Goal: Transaction & Acquisition: Purchase product/service

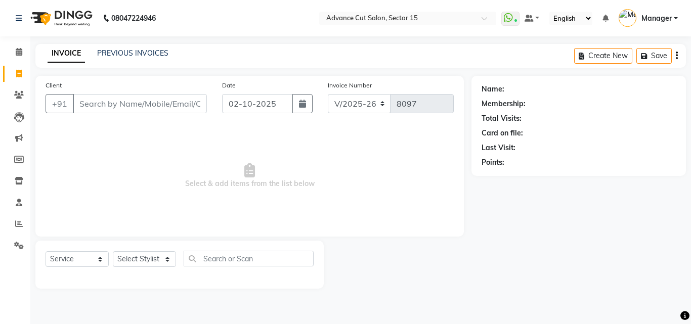
select select "6255"
select select "service"
click at [171, 114] on div "Client +91" at bounding box center [126, 100] width 176 height 41
click at [171, 106] on input "Client" at bounding box center [140, 103] width 134 height 19
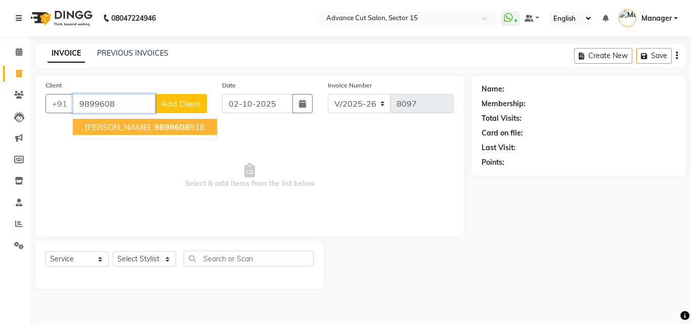
click at [164, 125] on ngb-highlight "9899608 518" at bounding box center [178, 127] width 53 height 10
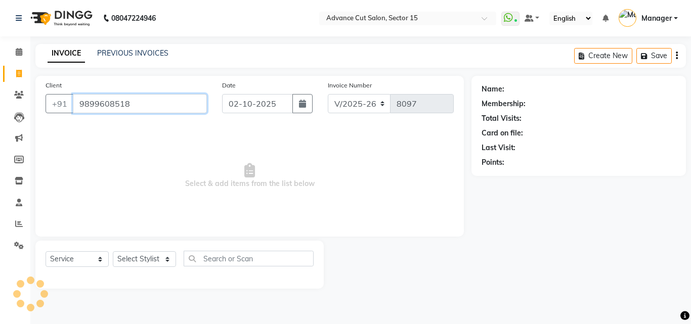
type input "9899608518"
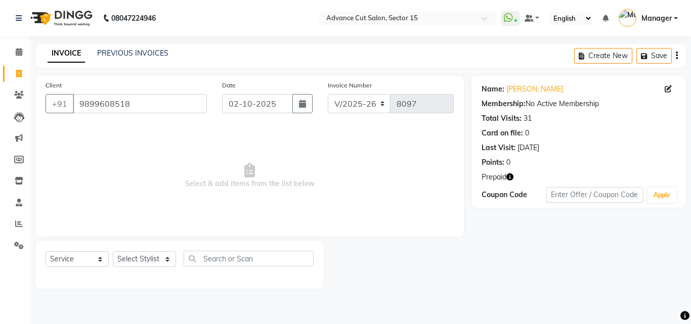
click at [509, 176] on icon "button" at bounding box center [509, 176] width 7 height 7
click at [509, 175] on icon "button" at bounding box center [509, 176] width 7 height 7
click at [520, 89] on link "[PERSON_NAME]" at bounding box center [534, 89] width 57 height 11
click at [161, 260] on select "Select Stylist Advance Cut ASIF FARMAN HAIDER Iqbal KASHISH LUCKY Manager MANOJ…" at bounding box center [144, 259] width 63 height 16
click at [161, 259] on select "Select Stylist Advance Cut ASIF FARMAN HAIDER Iqbal KASHISH LUCKY Manager MANOJ…" at bounding box center [144, 259] width 63 height 16
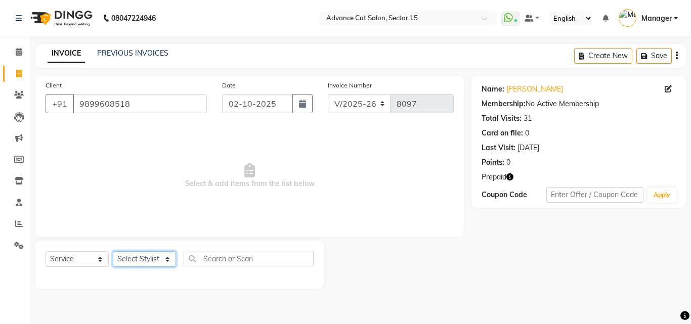
click at [160, 259] on select "Select Stylist Advance Cut ASIF FARMAN HAIDER Iqbal KASHISH LUCKY Manager MANOJ…" at bounding box center [144, 259] width 63 height 16
drag, startPoint x: 160, startPoint y: 259, endPoint x: 187, endPoint y: 260, distance: 26.3
click at [160, 259] on select "Select Stylist Advance Cut [PERSON_NAME] [PERSON_NAME] [PERSON_NAME] LUCKY Mana…" at bounding box center [144, 259] width 63 height 16
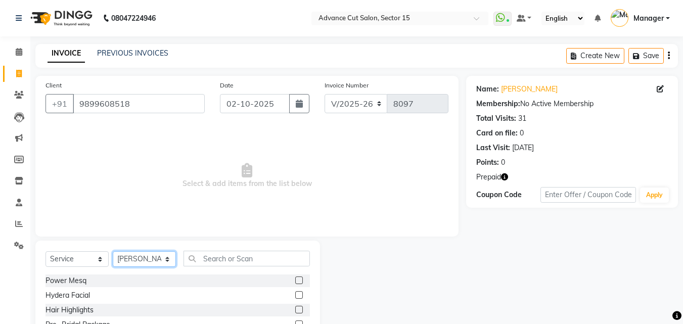
select select "46511"
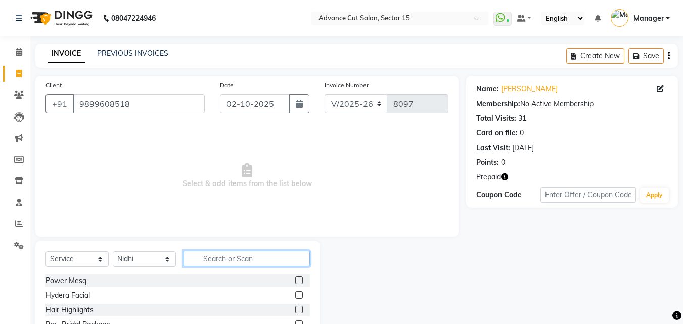
click at [222, 259] on input "text" at bounding box center [247, 259] width 126 height 16
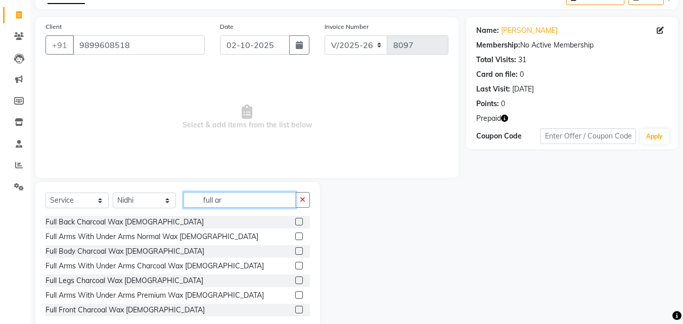
scroll to position [81, 0]
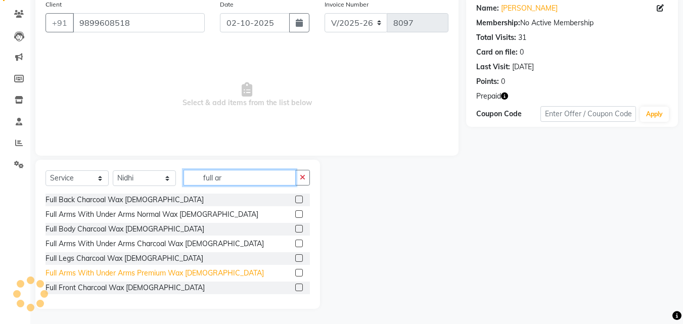
type input "full ar"
click at [188, 269] on div "Full Arms With Under Arms Premium Wax [DEMOGRAPHIC_DATA]" at bounding box center [154, 273] width 218 height 11
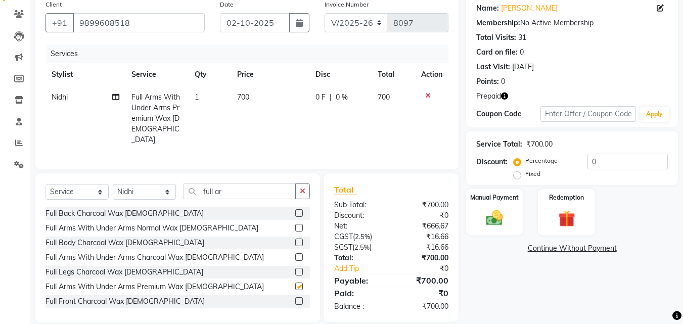
checkbox input "false"
click at [264, 187] on input "full ar" at bounding box center [240, 192] width 112 height 16
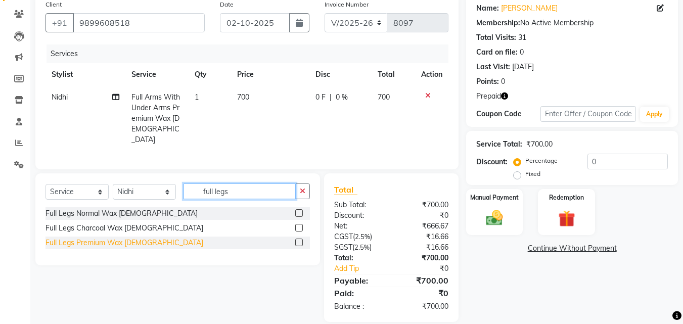
type input "full legs"
click at [122, 241] on div "Full Legs Premium Wax [DEMOGRAPHIC_DATA]" at bounding box center [124, 243] width 158 height 11
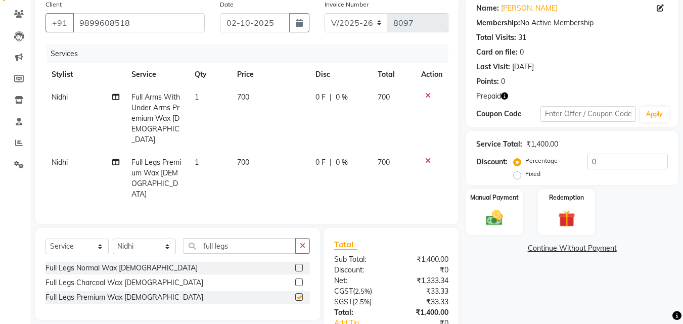
checkbox input "false"
drag, startPoint x: 295, startPoint y: 223, endPoint x: 307, endPoint y: 232, distance: 15.6
click at [297, 228] on div "Select Service Product Membership Package Voucher Prepaid Gift Card Select Styl…" at bounding box center [177, 274] width 285 height 92
click at [307, 238] on button "button" at bounding box center [302, 246] width 15 height 16
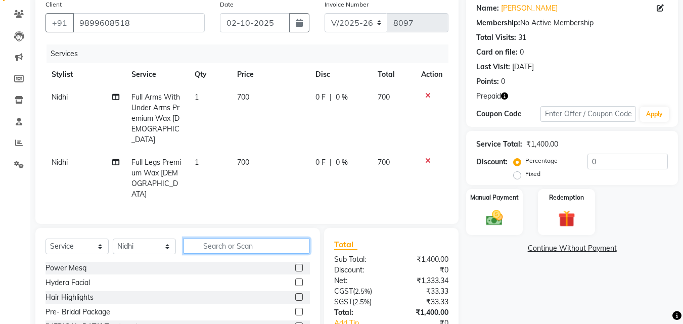
click at [298, 238] on input "text" at bounding box center [247, 246] width 126 height 16
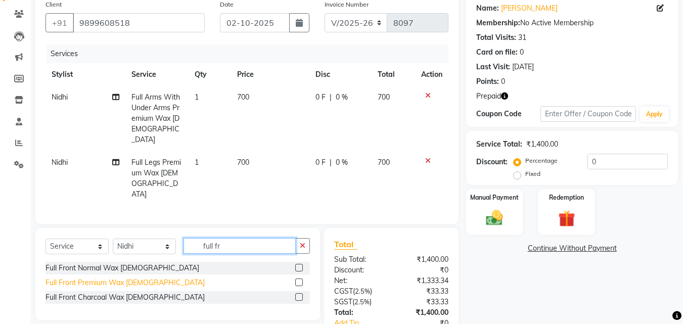
type input "full fr"
click at [121, 278] on div "Full Front Premium Wax [DEMOGRAPHIC_DATA]" at bounding box center [124, 283] width 159 height 11
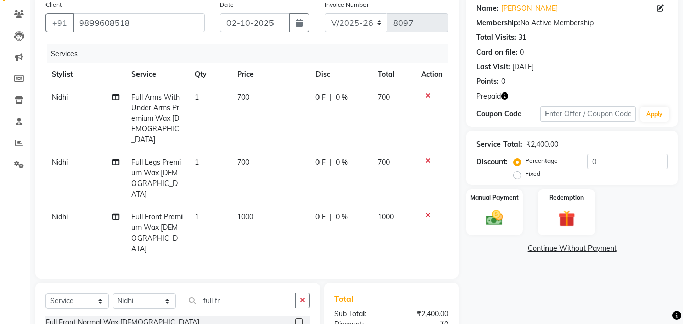
checkbox input "false"
click at [254, 206] on td "1000" at bounding box center [270, 233] width 78 height 55
click at [256, 192] on div "Services Stylist Service Qty Price Disc Total Action Nidhi Full Arms With Under…" at bounding box center [246, 156] width 403 height 224
select select "46511"
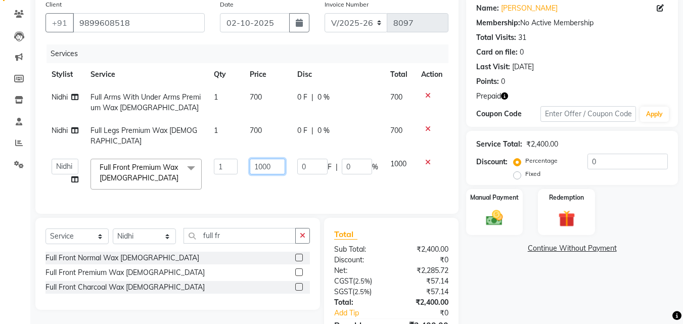
click at [262, 159] on input "1000" at bounding box center [267, 167] width 35 height 16
type input "500"
click at [415, 214] on div "Client +91 9899608518 Date 02-10-2025 Invoice Number V/2025 V/2025-26 8097 Serv…" at bounding box center [247, 181] width 438 height 372
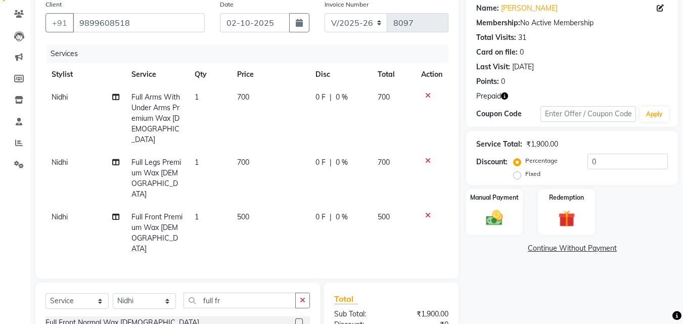
drag, startPoint x: 300, startPoint y: 281, endPoint x: 295, endPoint y: 277, distance: 6.2
click at [298, 293] on button "button" at bounding box center [302, 301] width 15 height 16
type input "eye"
click at [93, 317] on div "Eye Brow Thread [DEMOGRAPHIC_DATA]" at bounding box center [113, 322] width 137 height 11
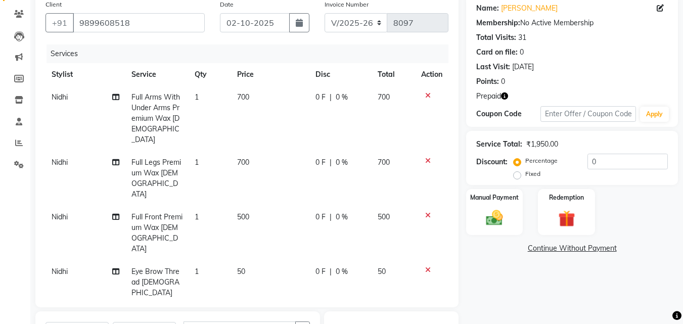
checkbox input "false"
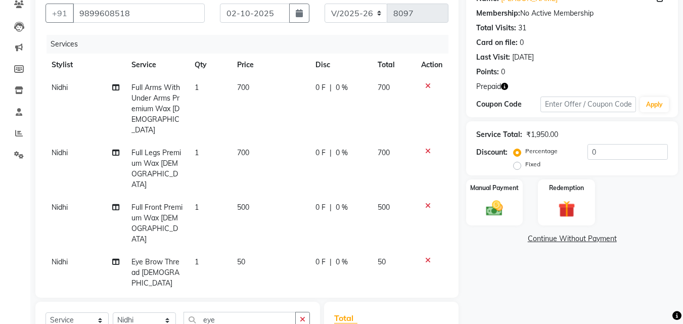
scroll to position [186, 0]
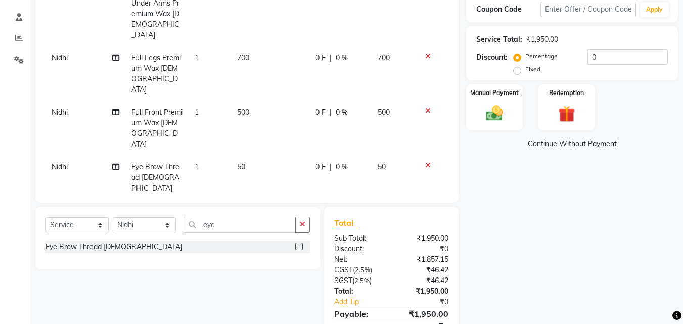
drag, startPoint x: 320, startPoint y: 199, endPoint x: 286, endPoint y: 205, distance: 34.9
click at [320, 207] on div "Total Sub Total: ₹1,950.00 Discount: ₹0 Net: ₹1,857.15 CGST ( 2.5% ) ₹46.42 SGS…" at bounding box center [393, 281] width 146 height 149
click at [286, 217] on input "eye" at bounding box center [240, 225] width 112 height 16
click at [300, 217] on button "button" at bounding box center [302, 225] width 15 height 16
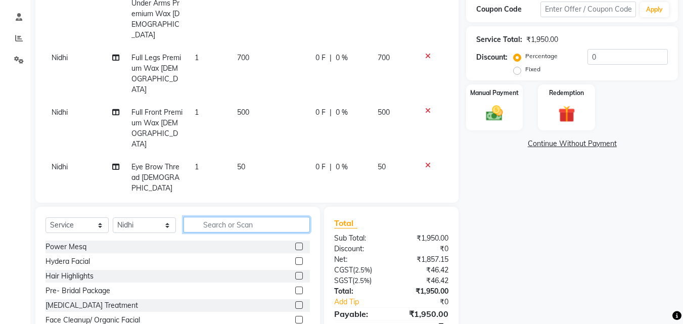
click at [287, 217] on input "text" at bounding box center [247, 225] width 126 height 16
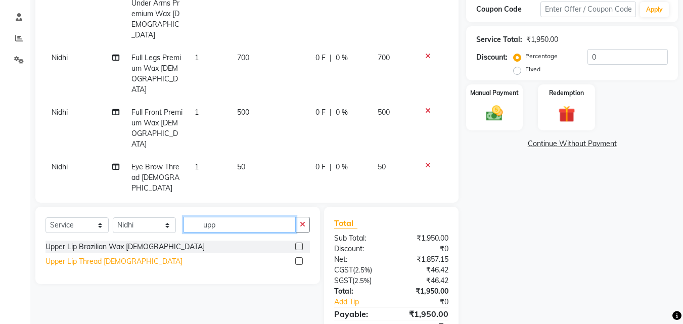
type input "upp"
click at [81, 256] on div "Upper Lip Thread [DEMOGRAPHIC_DATA]" at bounding box center [113, 261] width 137 height 11
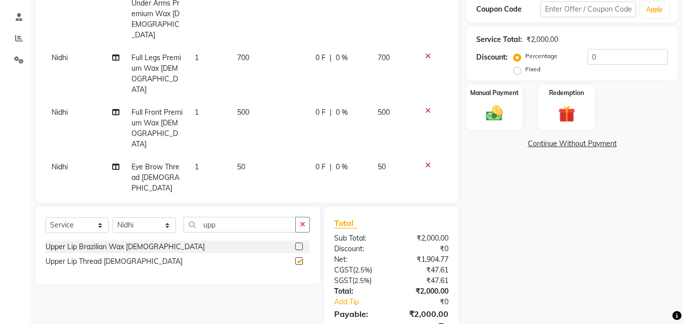
checkbox input "false"
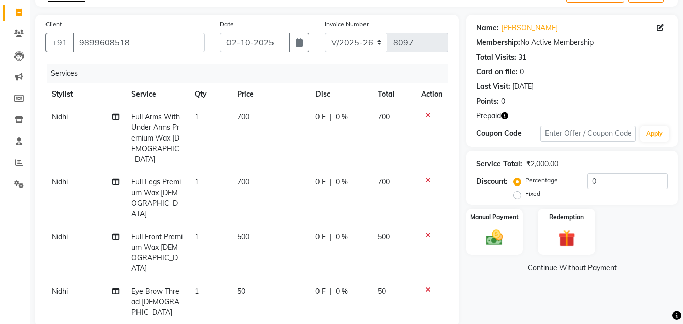
scroll to position [0, 0]
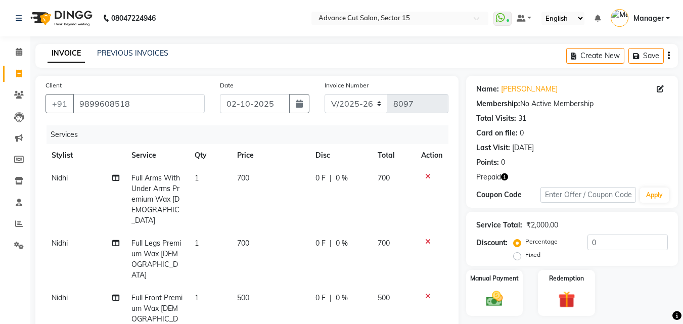
click at [590, 251] on div "Percentage Fixed 0" at bounding box center [592, 248] width 152 height 27
click at [590, 247] on input "0" at bounding box center [627, 243] width 80 height 16
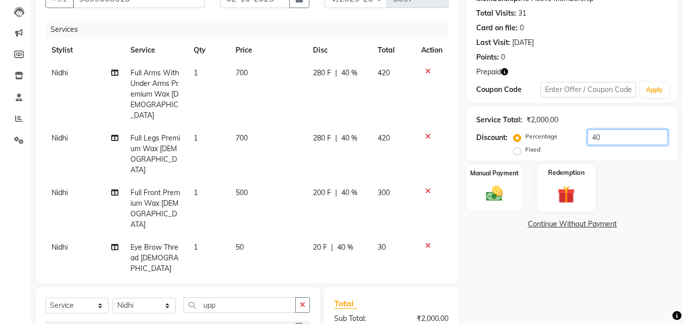
type input "40"
click at [569, 194] on img at bounding box center [566, 195] width 28 height 22
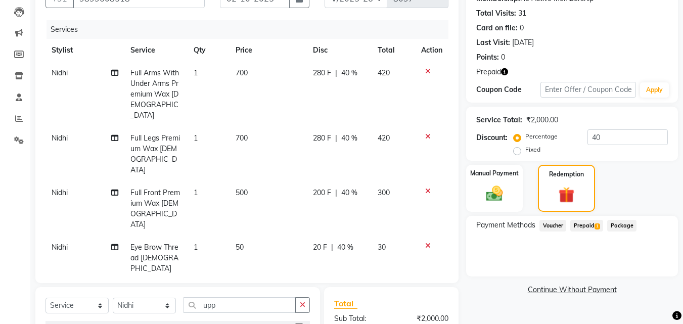
click at [597, 228] on span "1" at bounding box center [597, 226] width 6 height 6
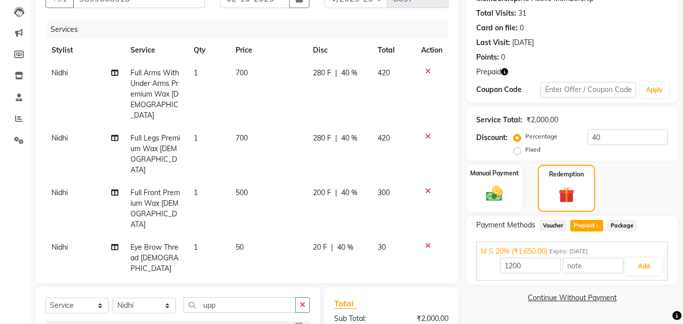
scroll to position [232, 0]
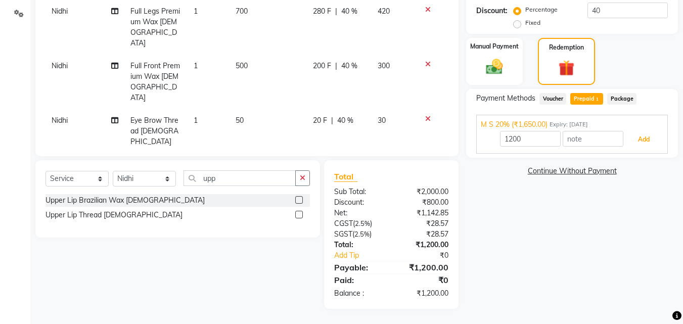
click at [646, 141] on button "Add" at bounding box center [643, 139] width 37 height 17
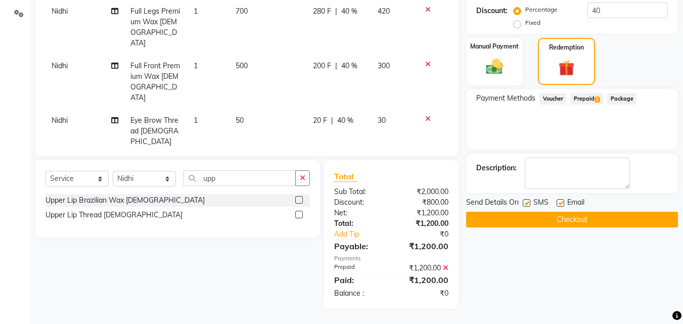
click at [626, 216] on button "Checkout" at bounding box center [572, 220] width 212 height 16
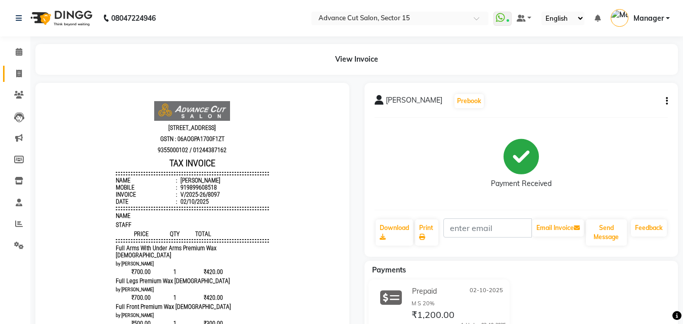
click at [15, 74] on span at bounding box center [19, 74] width 18 height 12
select select "service"
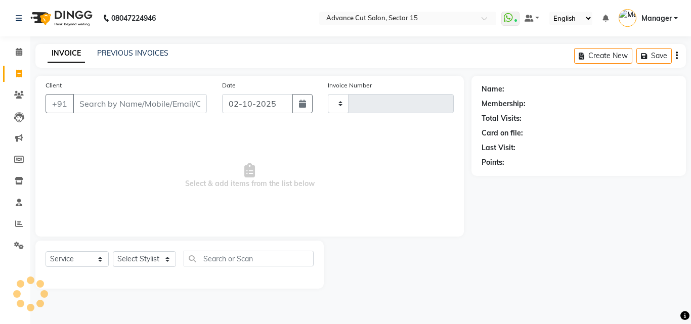
type input "8098"
select select "6255"
click at [166, 98] on input "Client" at bounding box center [140, 103] width 134 height 19
click at [163, 110] on input "Client" at bounding box center [140, 103] width 134 height 19
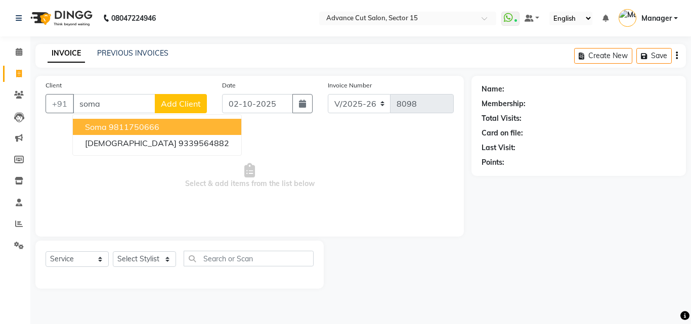
click at [151, 129] on ngb-highlight "9811750666" at bounding box center [134, 127] width 51 height 10
type input "9811750666"
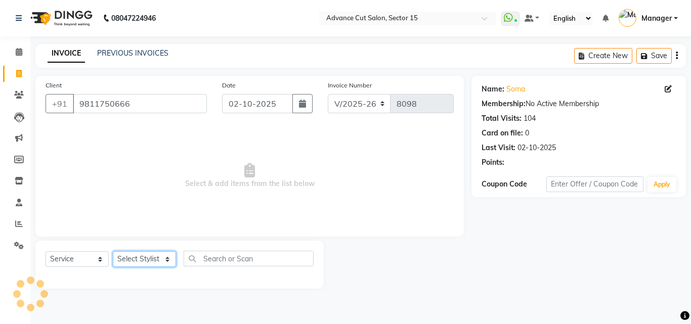
click at [156, 255] on select "Select Stylist Advance Cut [PERSON_NAME] [PERSON_NAME] [PERSON_NAME] LUCKY Mana…" at bounding box center [144, 259] width 63 height 16
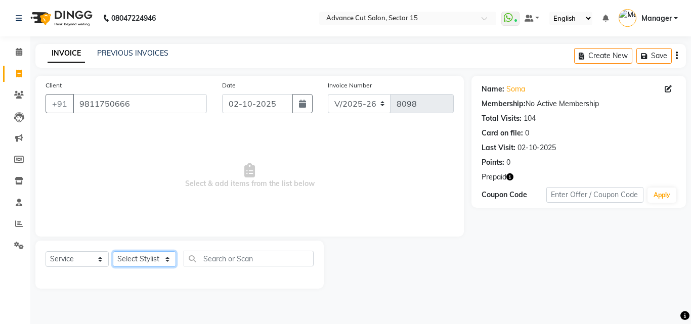
select select "46504"
click at [113, 251] on select "Select Stylist Advance Cut [PERSON_NAME] [PERSON_NAME] [PERSON_NAME] LUCKY Mana…" at bounding box center [144, 259] width 63 height 16
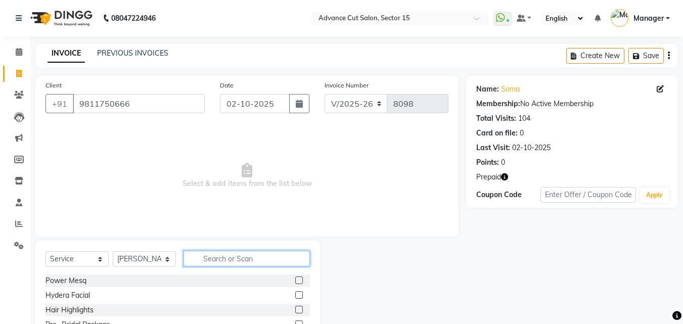
click at [236, 259] on input "text" at bounding box center [247, 259] width 126 height 16
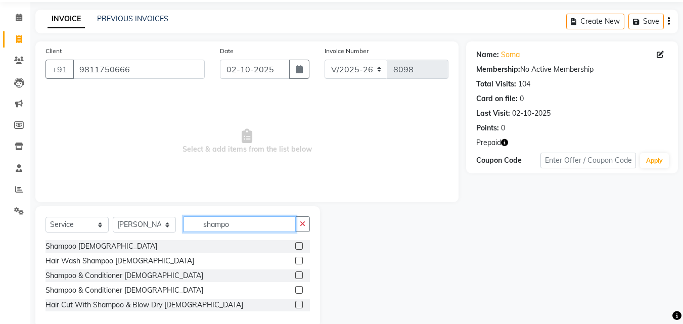
scroll to position [53, 0]
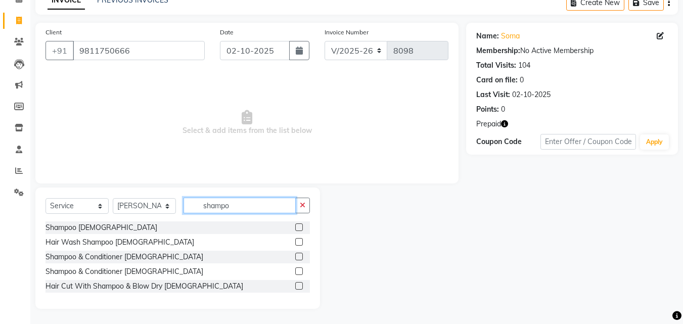
type input "shampo"
click at [151, 271] on div "Shampoo & Conditioner [DEMOGRAPHIC_DATA]" at bounding box center [177, 271] width 264 height 13
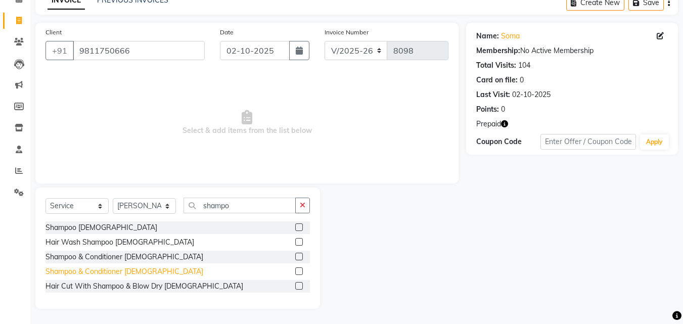
click at [127, 270] on div "Shampoo & Conditioner [DEMOGRAPHIC_DATA]" at bounding box center [124, 271] width 158 height 11
checkbox input "false"
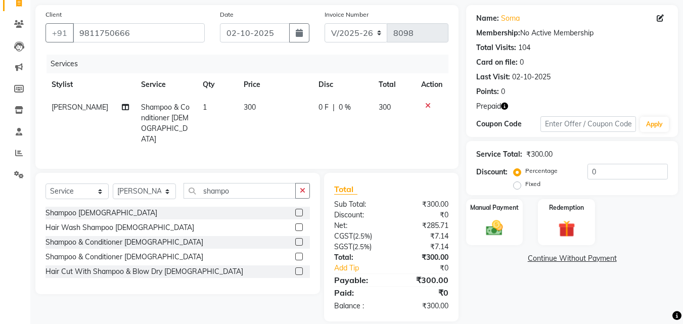
scroll to position [80, 0]
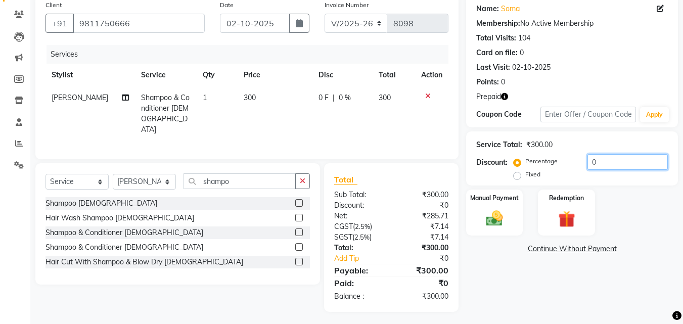
click at [587, 162] on input "0" at bounding box center [627, 162] width 80 height 16
type input "50"
click at [567, 217] on img at bounding box center [566, 219] width 28 height 22
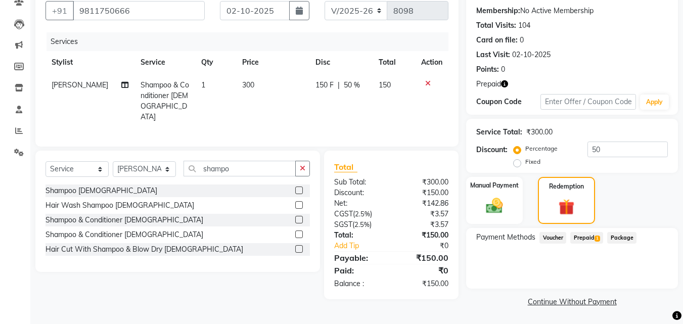
click at [587, 241] on span "Prepaid 1" at bounding box center [586, 238] width 33 height 12
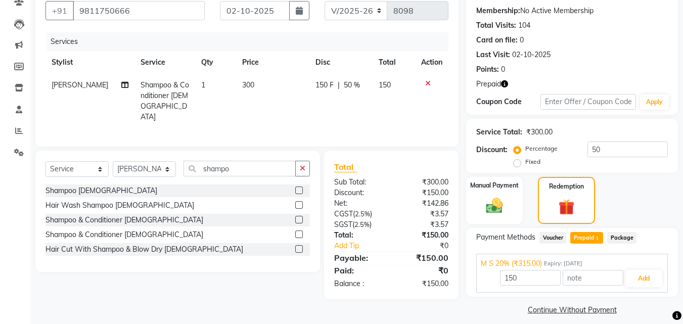
scroll to position [102, 0]
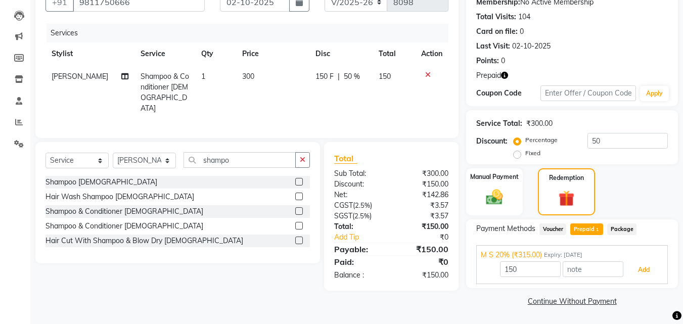
click at [633, 268] on button "Add" at bounding box center [643, 269] width 37 height 17
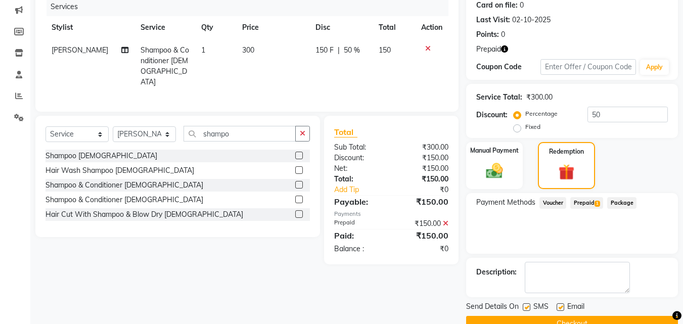
scroll to position [151, 0]
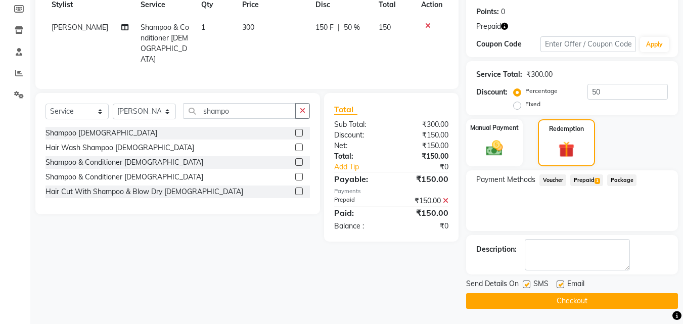
click at [612, 298] on button "Checkout" at bounding box center [572, 301] width 212 height 16
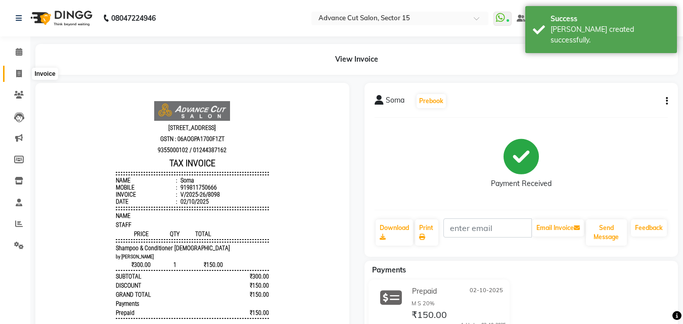
click at [18, 75] on icon at bounding box center [19, 74] width 6 height 8
select select "service"
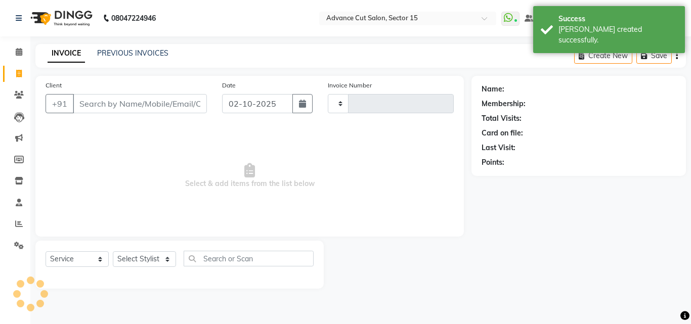
type input "8099"
select select "6255"
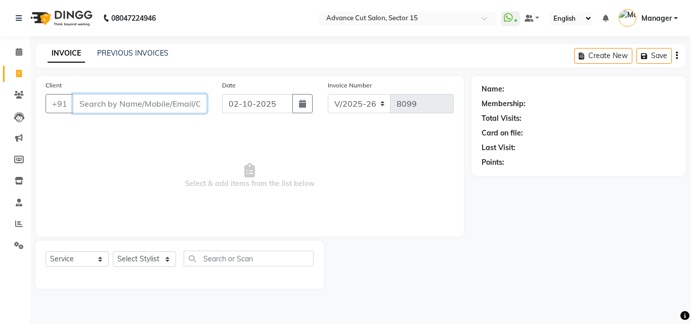
click at [188, 108] on input "Client" at bounding box center [140, 103] width 134 height 19
click at [185, 107] on input "Client" at bounding box center [140, 103] width 134 height 19
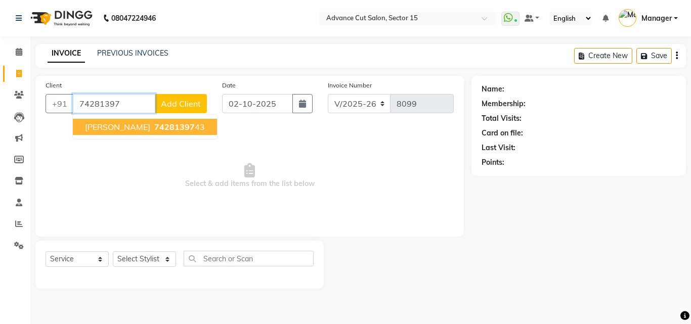
click at [160, 119] on button "unnati 74281397 43" at bounding box center [145, 127] width 144 height 16
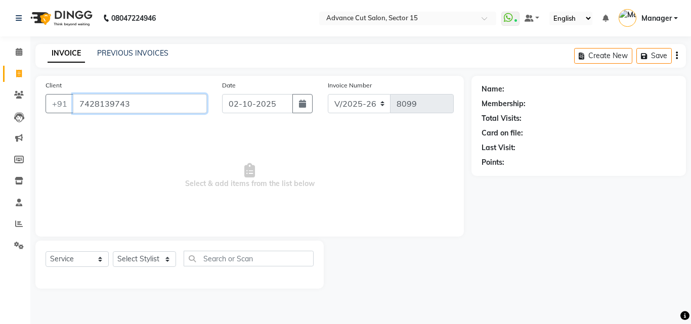
type input "7428139743"
click at [520, 87] on link "Unnati" at bounding box center [516, 89] width 21 height 11
click at [151, 241] on div "Select Service Product Membership Package Voucher Prepaid Gift Card Select Styl…" at bounding box center [179, 265] width 288 height 48
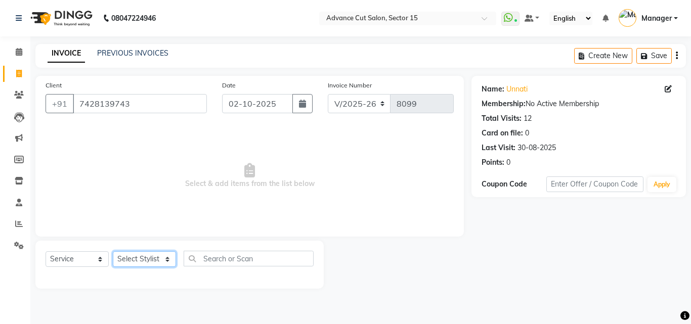
click at [159, 256] on select "Select Stylist Advance Cut ASIF FARMAN HAIDER Iqbal KASHISH LUCKY Manager MANOJ…" at bounding box center [144, 259] width 63 height 16
click at [158, 257] on select "Select Stylist Advance Cut ASIF FARMAN HAIDER Iqbal KASHISH LUCKY Manager MANOJ…" at bounding box center [144, 259] width 63 height 16
select select "48002"
click at [113, 251] on select "Select Stylist Advance Cut ASIF FARMAN HAIDER Iqbal KASHISH LUCKY Manager MANOJ…" at bounding box center [144, 259] width 63 height 16
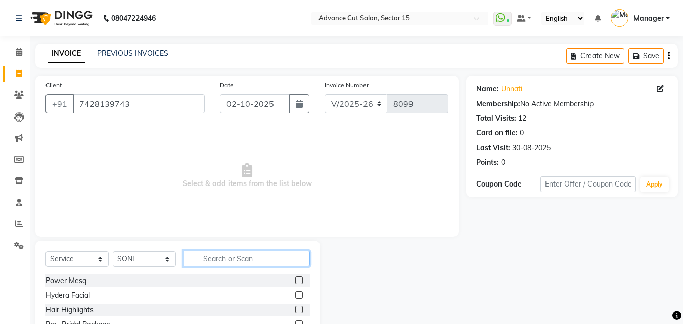
click at [257, 264] on input "text" at bounding box center [247, 259] width 126 height 16
click at [256, 260] on input "text" at bounding box center [247, 259] width 126 height 16
type input "f"
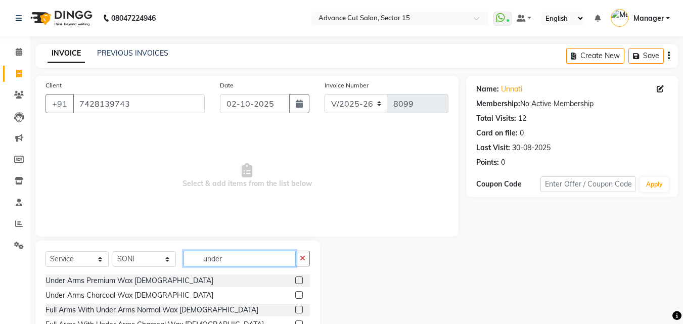
scroll to position [68, 0]
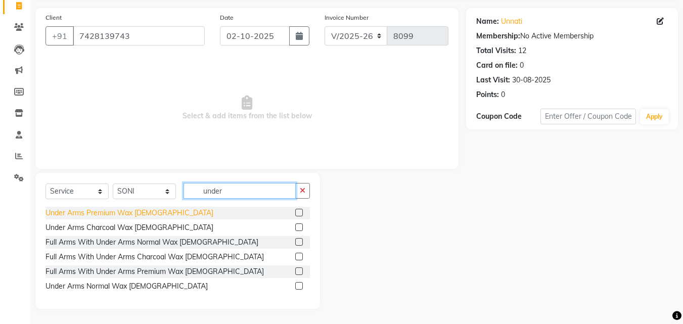
type input "under"
click at [125, 213] on div "Under Arms Premium Wax Female" at bounding box center [129, 213] width 168 height 11
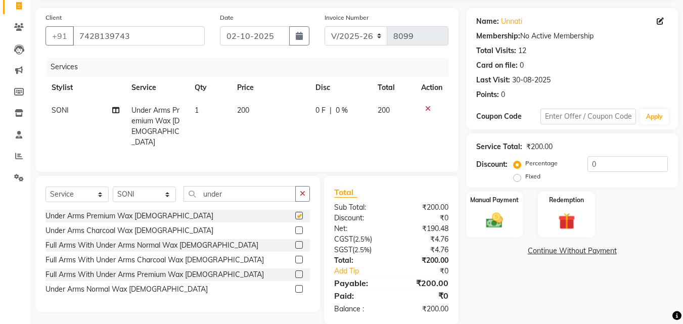
checkbox input "false"
click at [303, 188] on button "button" at bounding box center [302, 194] width 15 height 16
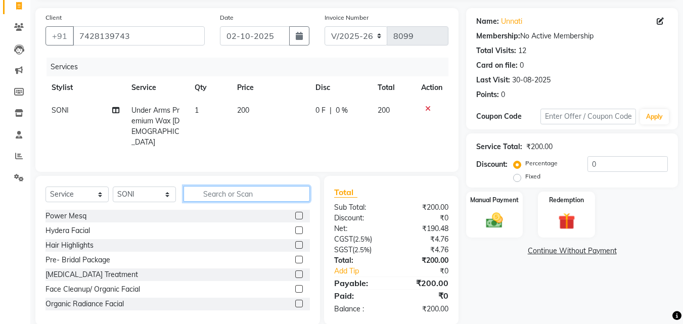
click at [303, 188] on input "text" at bounding box center [247, 194] width 126 height 16
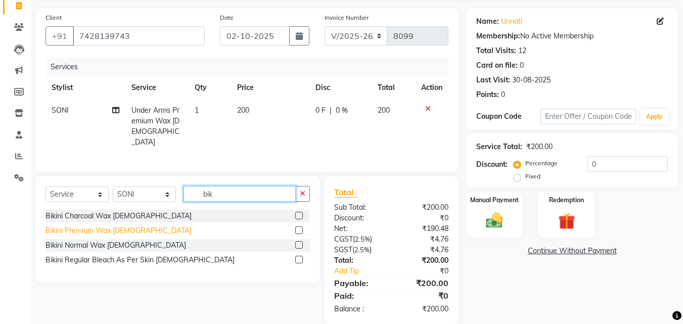
type input "bik"
click at [117, 226] on div "Bikini Premium Wax Female" at bounding box center [118, 230] width 146 height 11
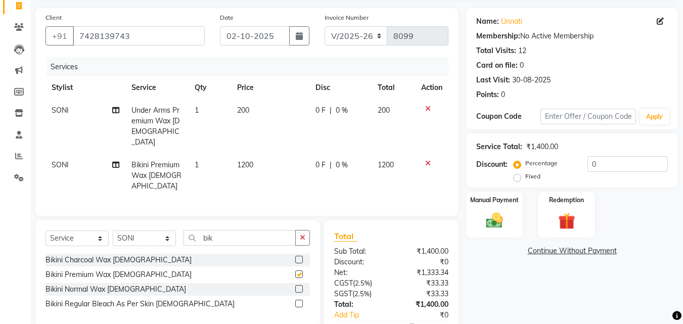
checkbox input "false"
click at [244, 154] on td "1200" at bounding box center [270, 176] width 78 height 44
click at [263, 155] on td "1200" at bounding box center [270, 176] width 78 height 44
select select "48002"
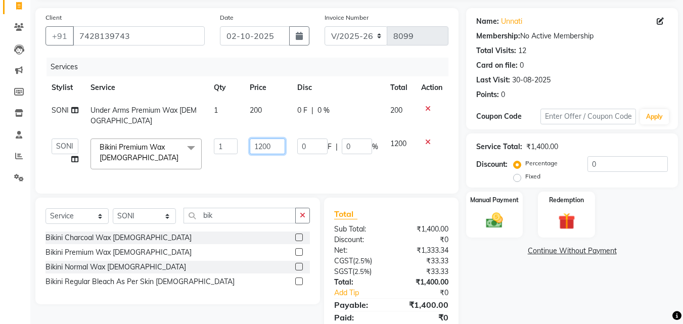
click at [262, 141] on input "1200" at bounding box center [267, 147] width 35 height 16
type input "1500"
click at [308, 219] on button "button" at bounding box center [302, 216] width 15 height 16
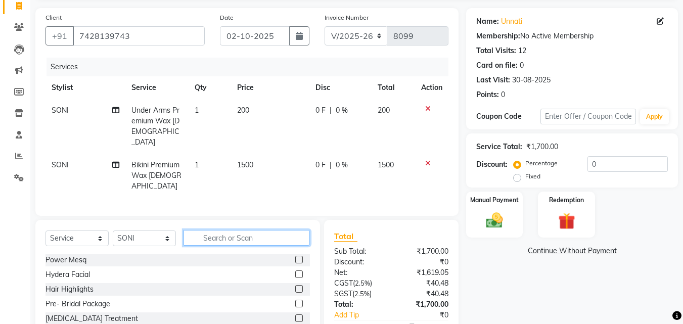
click at [296, 230] on input "text" at bounding box center [247, 238] width 126 height 16
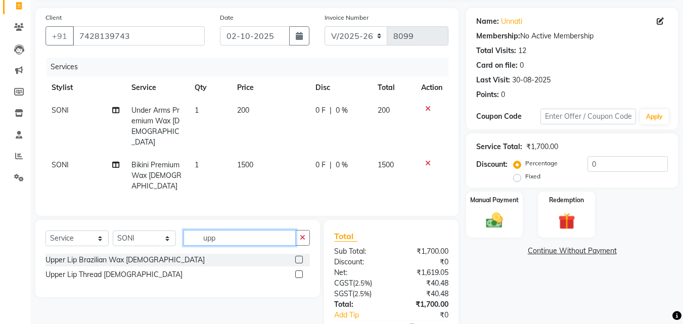
scroll to position [114, 0]
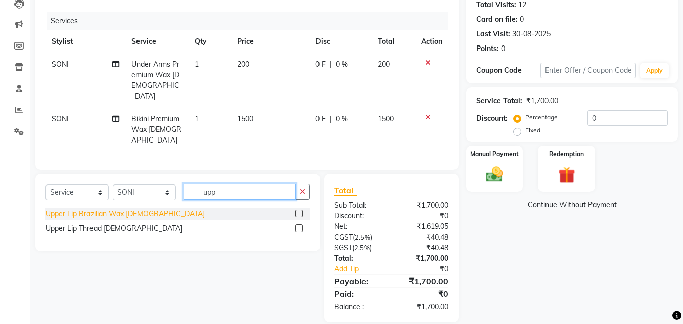
type input "upp"
click at [120, 209] on div "Upper Lip Brazilian Wax Female" at bounding box center [124, 214] width 159 height 11
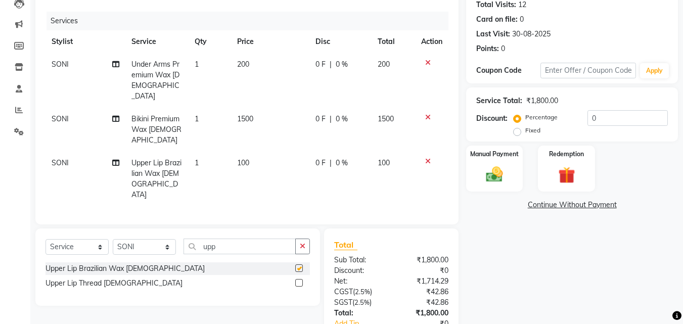
checkbox input "false"
click at [306, 239] on button "button" at bounding box center [302, 247] width 15 height 16
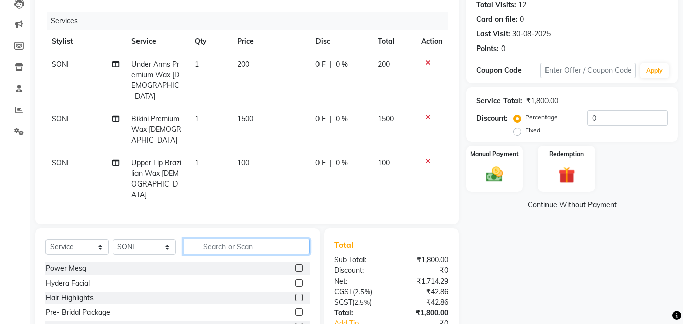
click at [294, 239] on input "text" at bounding box center [247, 247] width 126 height 16
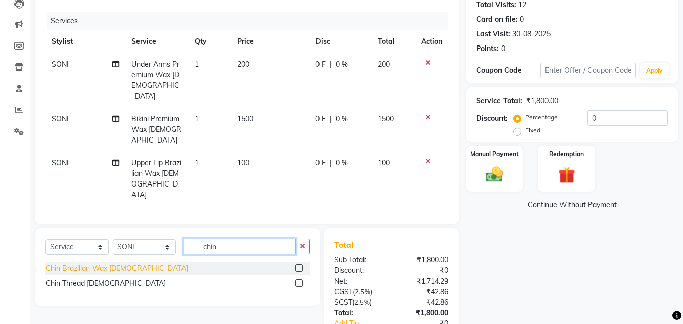
type input "chin"
click at [132, 263] on div "Chin Brazilian Wax Female" at bounding box center [116, 268] width 143 height 11
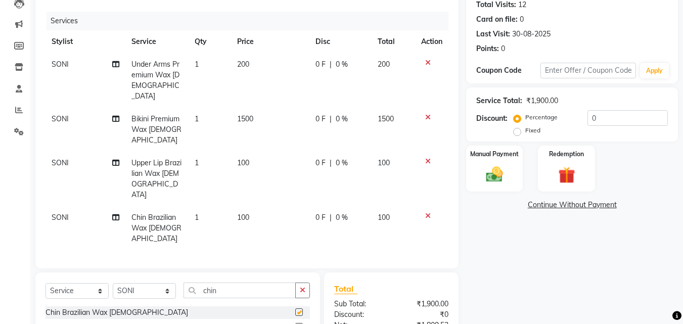
checkbox input "false"
click at [294, 272] on div "Select Service Product Membership Package Voucher Prepaid Gift Card Select Styl…" at bounding box center [177, 310] width 285 height 77
click at [300, 283] on button "button" at bounding box center [302, 291] width 15 height 16
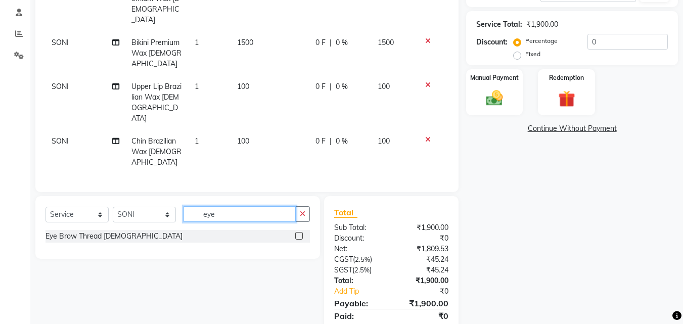
scroll to position [191, 0]
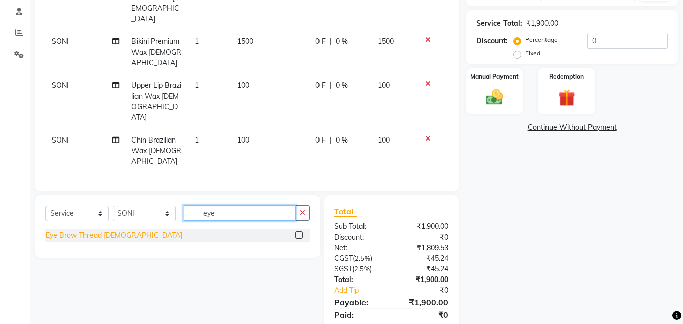
type input "eye"
click at [110, 230] on div "Eye Brow Thread Female" at bounding box center [113, 235] width 137 height 11
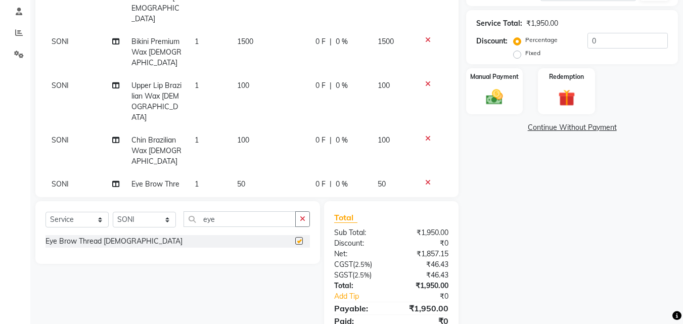
checkbox input "false"
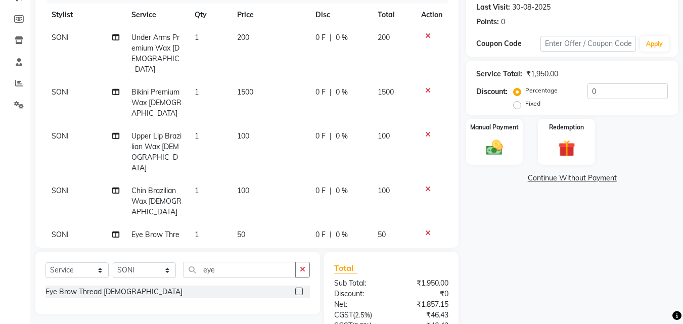
scroll to position [224, 0]
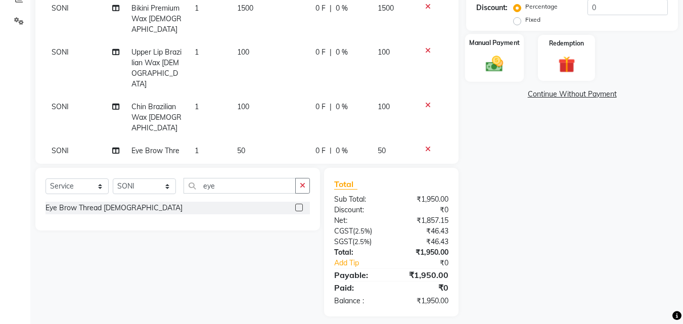
click at [474, 63] on div "Manual Payment" at bounding box center [494, 58] width 59 height 48
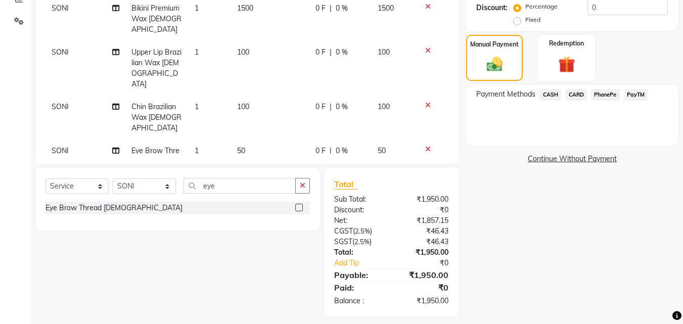
click at [555, 96] on span "CASH" at bounding box center [550, 95] width 22 height 12
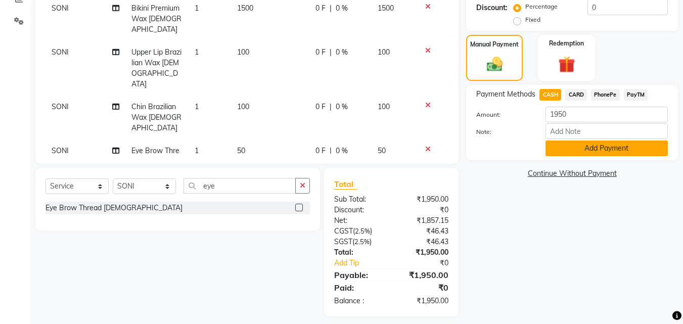
click at [586, 152] on button "Add Payment" at bounding box center [606, 149] width 122 height 16
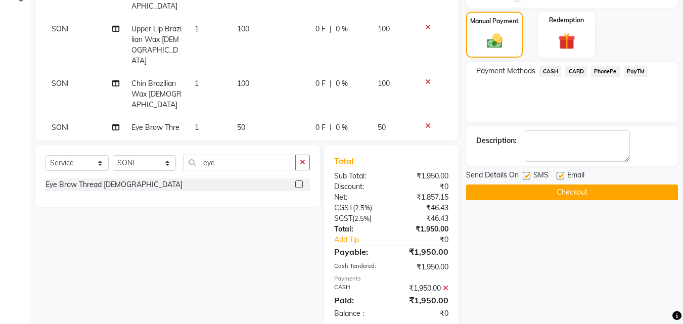
scroll to position [260, 0]
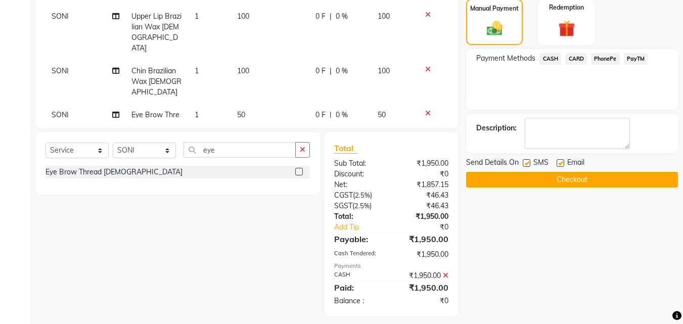
click at [570, 179] on button "Checkout" at bounding box center [572, 180] width 212 height 16
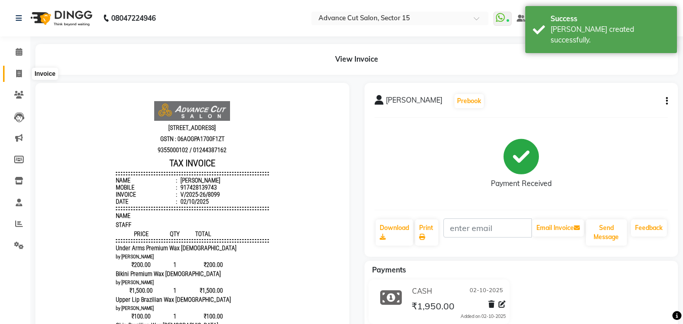
click at [12, 72] on span at bounding box center [19, 74] width 18 height 12
select select "service"
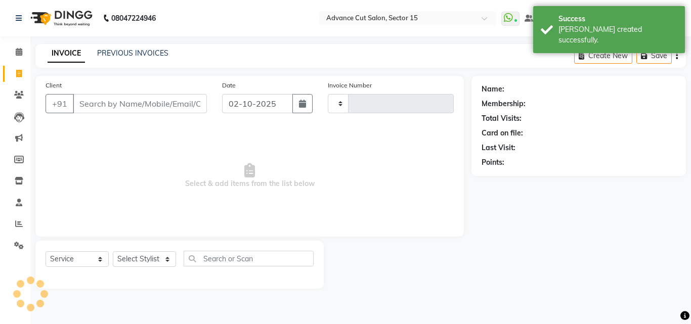
type input "8100"
select select "6255"
click at [134, 107] on input "Client" at bounding box center [140, 103] width 134 height 19
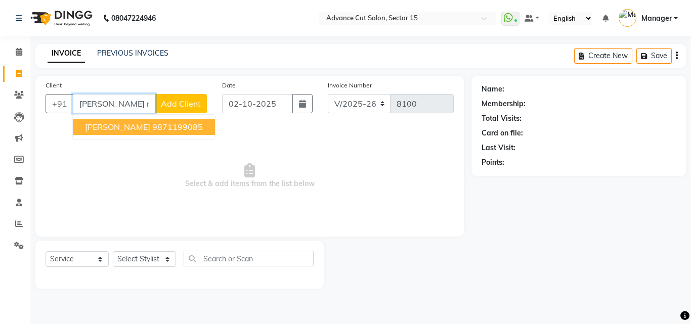
click at [129, 129] on button "Risha Malik 9871199085" at bounding box center [144, 127] width 142 height 16
type input "9871199085"
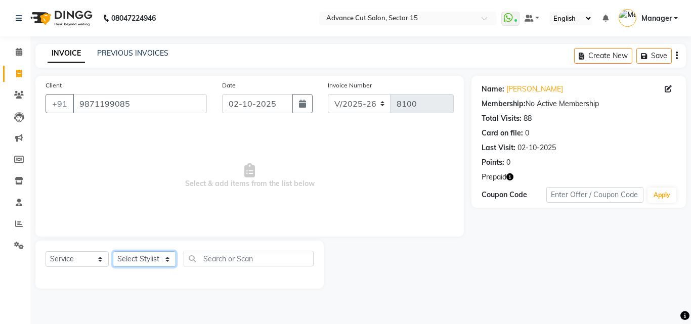
click at [154, 264] on select "Select Stylist Advance Cut ASIF FARMAN HAIDER Iqbal KASHISH LUCKY Manager MANOJ…" at bounding box center [144, 259] width 63 height 16
select select "78122"
drag, startPoint x: 156, startPoint y: 263, endPoint x: 166, endPoint y: 266, distance: 10.7
click at [157, 263] on select "Select Stylist Advance Cut ASIF FARMAN HAIDER Iqbal KASHISH LUCKY Manager MANOJ…" at bounding box center [144, 259] width 63 height 16
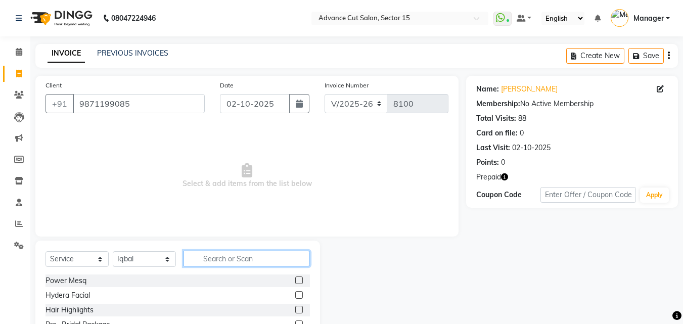
click at [265, 261] on input "text" at bounding box center [247, 259] width 126 height 16
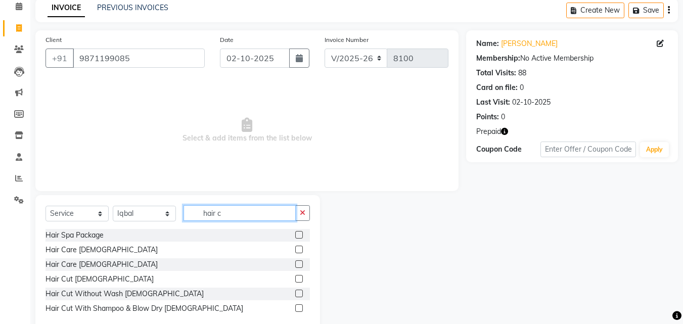
scroll to position [68, 0]
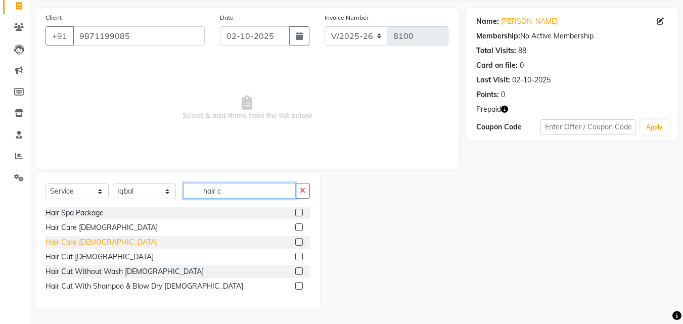
type input "hair c"
drag, startPoint x: 79, startPoint y: 245, endPoint x: 77, endPoint y: 255, distance: 10.2
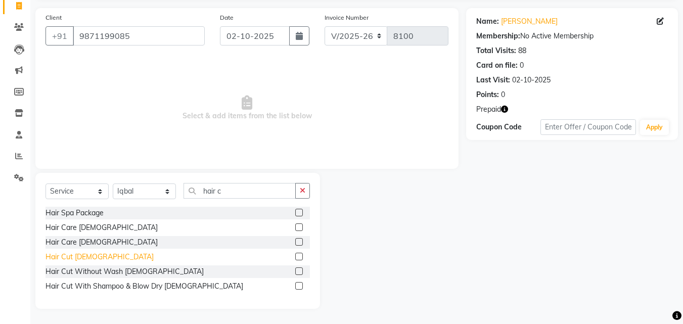
click at [79, 246] on div "Hair Care Female" at bounding box center [101, 242] width 112 height 11
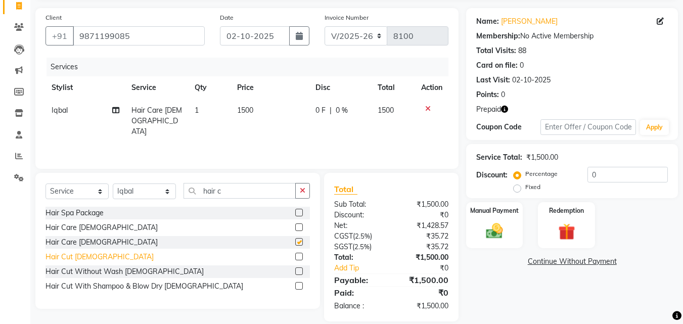
checkbox input "false"
click at [77, 255] on div "Hair Cut Male" at bounding box center [99, 257] width 108 height 11
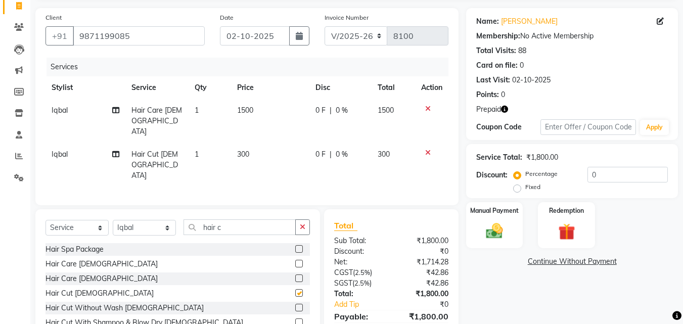
checkbox input "false"
click at [432, 109] on div at bounding box center [431, 108] width 21 height 7
click at [428, 106] on icon at bounding box center [428, 108] width 6 height 7
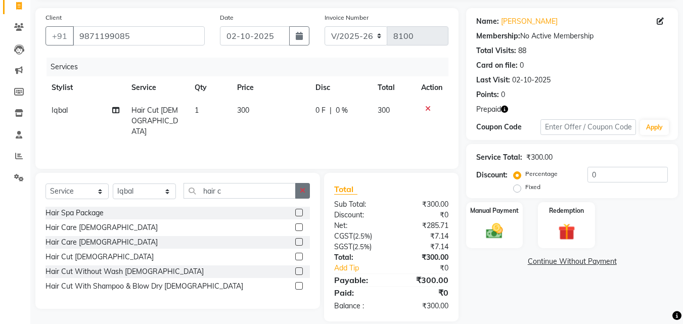
drag, startPoint x: 308, startPoint y: 194, endPoint x: 302, endPoint y: 191, distance: 6.1
click at [308, 193] on button "button" at bounding box center [302, 191] width 15 height 16
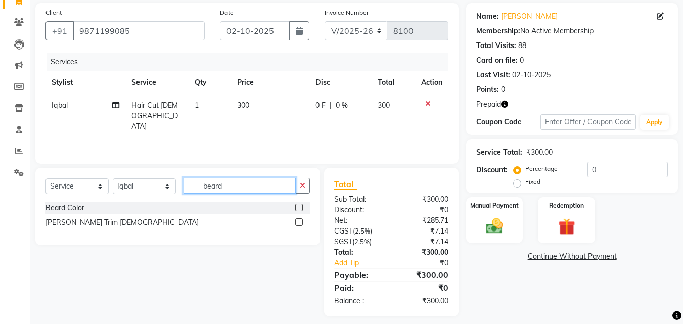
scroll to position [80, 0]
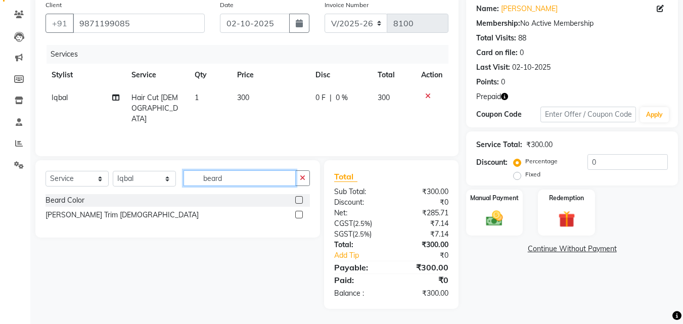
type input "beard"
click at [80, 219] on div "Beard Trim Male" at bounding box center [121, 215] width 153 height 11
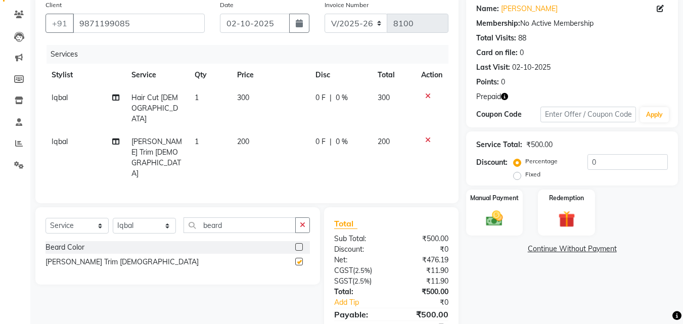
checkbox input "false"
click at [155, 217] on div "Select Service Product Membership Package Voucher Prepaid Gift Card Select Styl…" at bounding box center [177, 229] width 264 height 24
click at [150, 218] on select "Select Stylist Advance Cut ASIF FARMAN HAIDER Iqbal KASHISH LUCKY Manager MANOJ…" at bounding box center [144, 226] width 63 height 16
select select "85929"
click at [113, 218] on select "Select Stylist Advance Cut ASIF FARMAN HAIDER Iqbal KASHISH LUCKY Manager MANOJ…" at bounding box center [144, 226] width 63 height 16
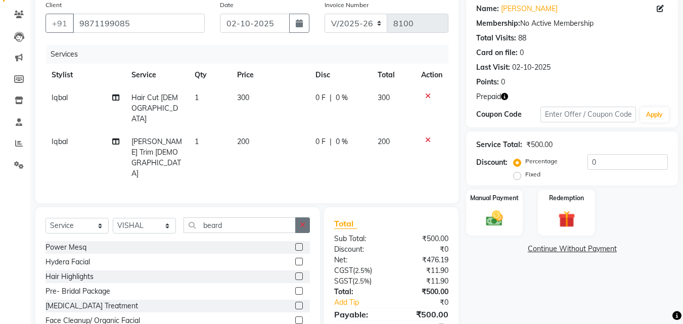
click at [309, 217] on button "button" at bounding box center [302, 225] width 15 height 16
drag, startPoint x: 305, startPoint y: 189, endPoint x: 300, endPoint y: 186, distance: 5.9
click at [303, 217] on input "text" at bounding box center [247, 225] width 126 height 16
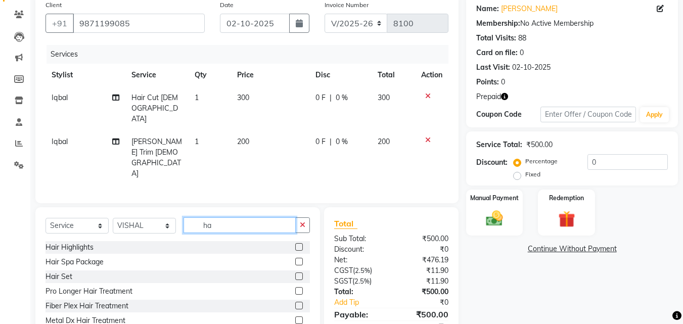
type input "h"
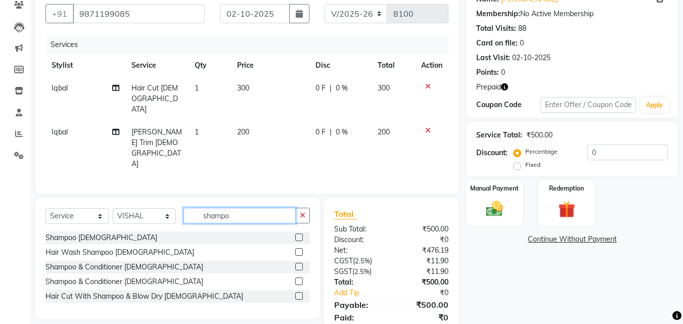
scroll to position [93, 0]
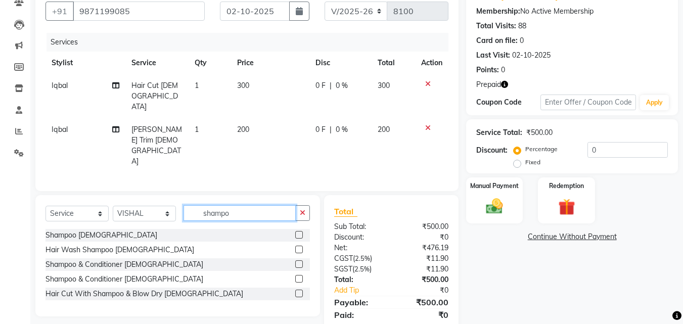
type input "shampo"
click at [124, 273] on div "Shampoo & Conditioner Female" at bounding box center [177, 279] width 264 height 13
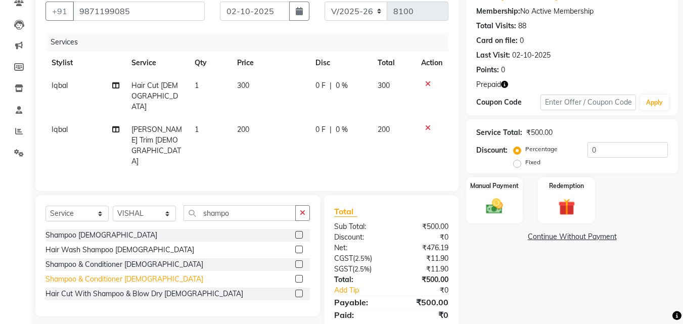
click at [146, 274] on div "Shampoo & Conditioner Female" at bounding box center [124, 279] width 158 height 11
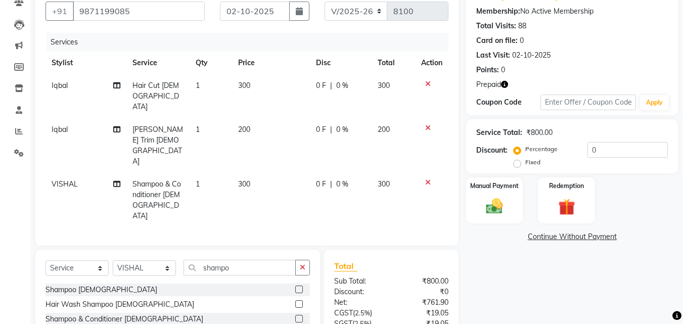
checkbox input "false"
click at [300, 264] on icon "button" at bounding box center [303, 267] width 6 height 7
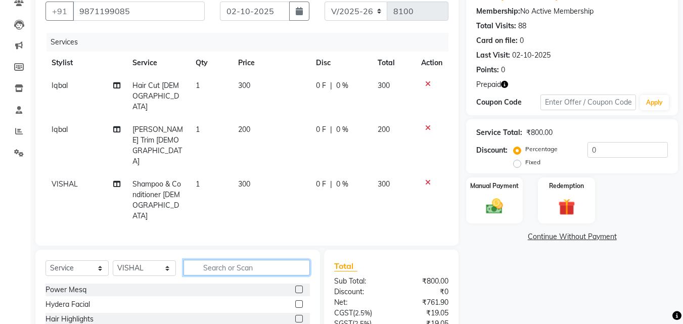
click at [276, 260] on input "text" at bounding box center [247, 268] width 126 height 16
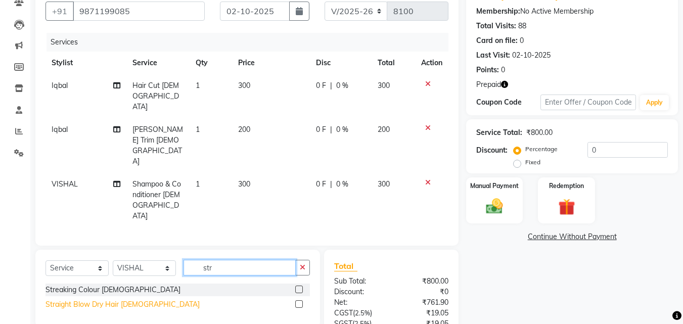
type input "str"
click at [136, 299] on div "Straight Blow Dry Hair Female" at bounding box center [122, 304] width 154 height 11
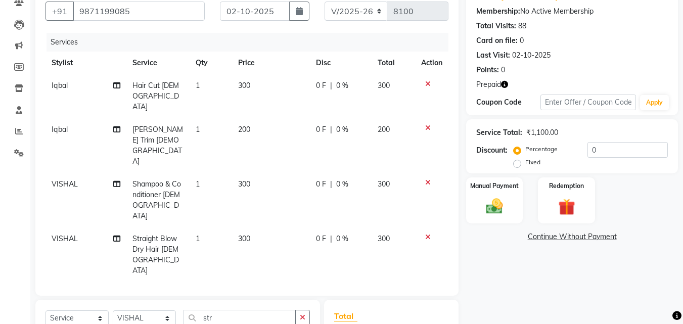
checkbox input "false"
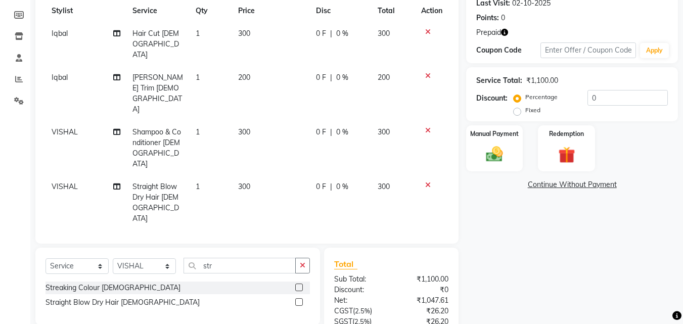
scroll to position [180, 0]
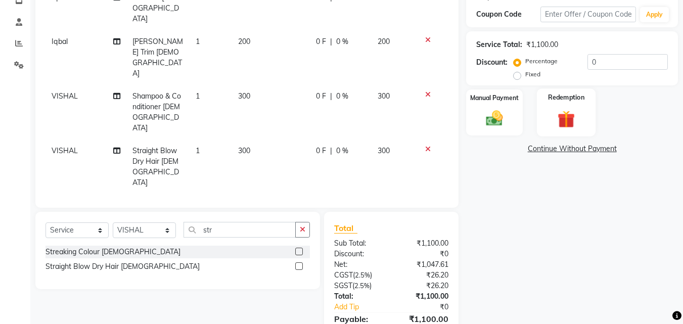
click at [557, 110] on img at bounding box center [566, 119] width 28 height 22
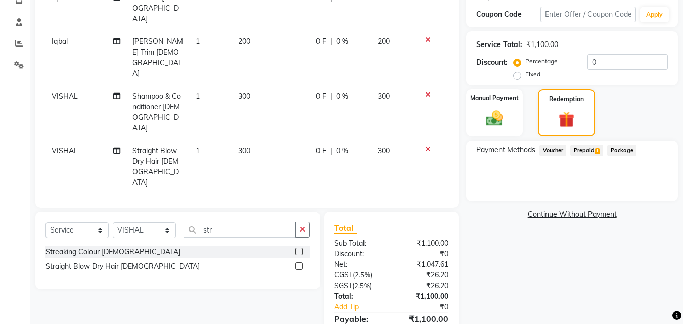
click at [586, 70] on div "Percentage Fixed 0" at bounding box center [592, 67] width 152 height 27
click at [588, 66] on input "0" at bounding box center [627, 62] width 80 height 16
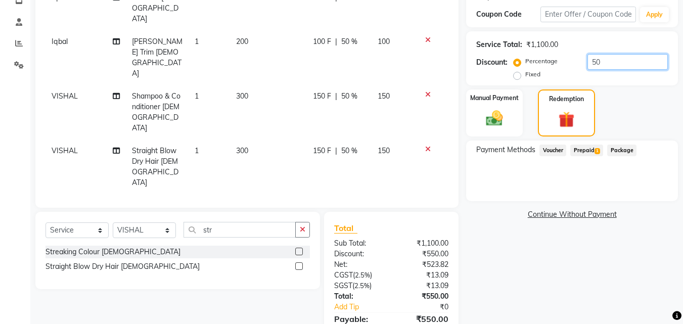
type input "50"
click at [590, 154] on span "Prepaid 1" at bounding box center [586, 151] width 33 height 12
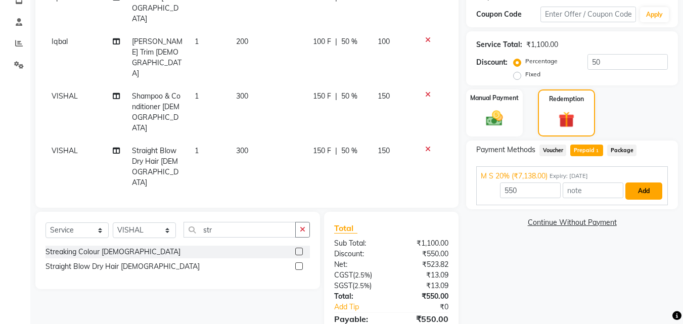
click at [659, 188] on button "Add" at bounding box center [643, 190] width 37 height 17
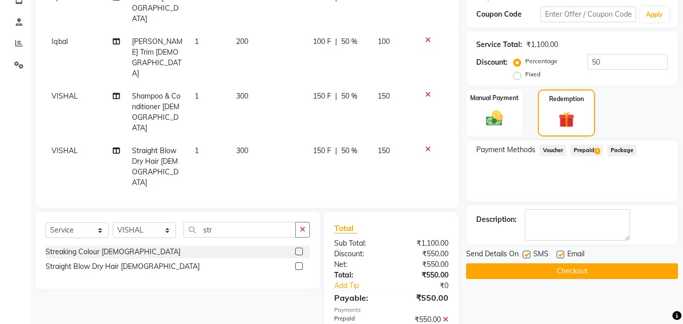
click at [639, 266] on button "Checkout" at bounding box center [572, 271] width 212 height 16
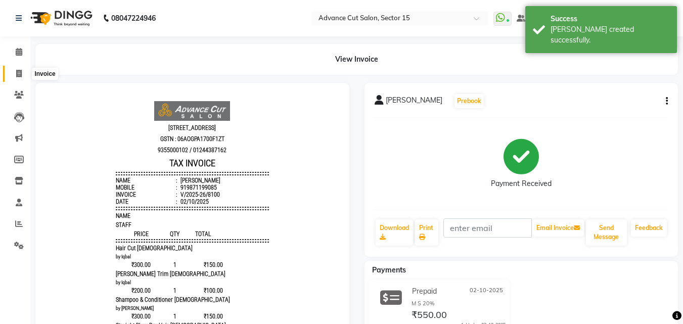
click at [20, 76] on icon at bounding box center [19, 74] width 6 height 8
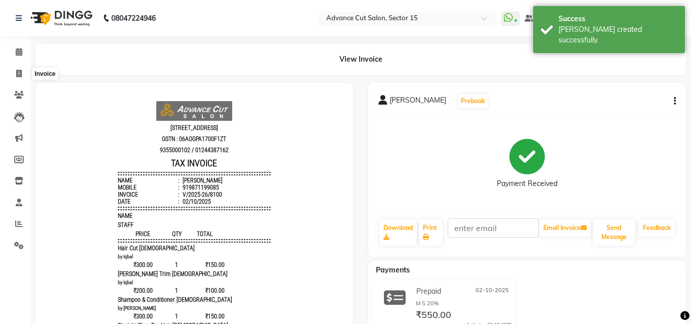
select select "6255"
select select "service"
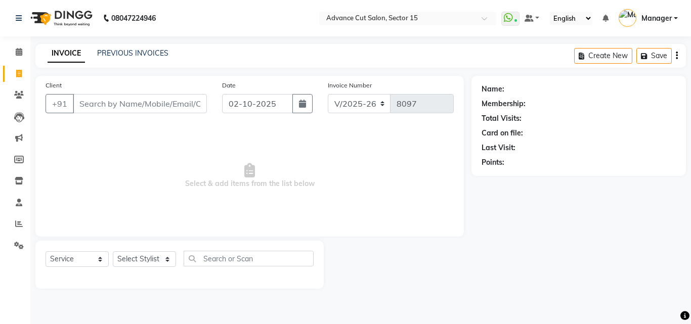
select select "6255"
select select "service"
click at [168, 100] on input "Client" at bounding box center [140, 103] width 134 height 19
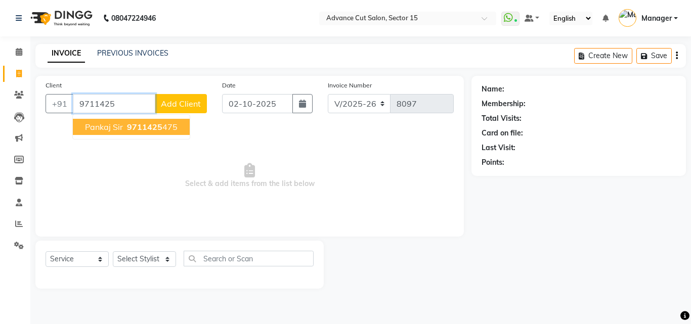
click at [172, 130] on ngb-highlight "9711425 475" at bounding box center [151, 127] width 53 height 10
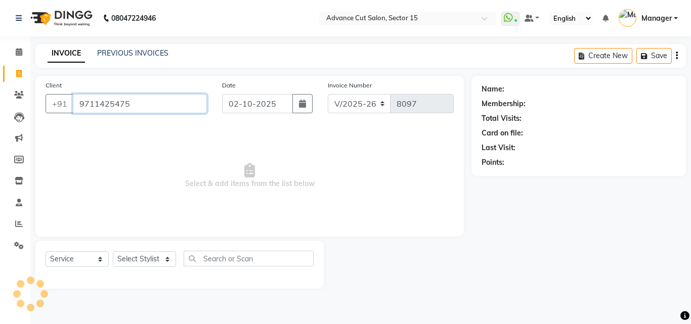
type input "9711425475"
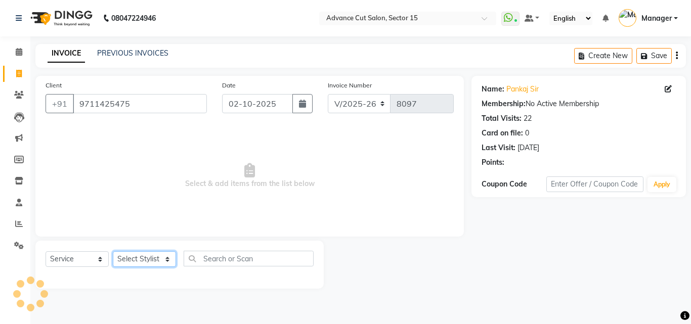
click at [152, 254] on select "Select Stylist Advance Cut ASIF FARMAN HAIDER Iqbal KASHISH LUCKY Manager MANOJ…" at bounding box center [144, 259] width 63 height 16
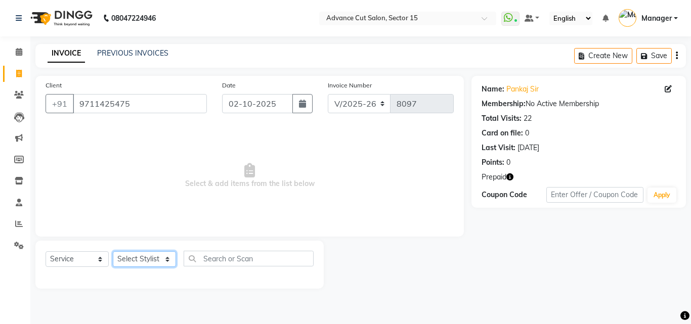
click at [148, 257] on select "Select Stylist Advance Cut ASIF FARMAN HAIDER Iqbal KASHISH LUCKY Manager MANOJ…" at bounding box center [144, 259] width 63 height 16
click at [146, 257] on select "Select Stylist Advance Cut ASIF FARMAN HAIDER Iqbal KASHISH LUCKY Manager MANOJ…" at bounding box center [144, 259] width 63 height 16
click at [146, 257] on select "Select Stylist Advance Cut [PERSON_NAME] [PERSON_NAME] [PERSON_NAME] LUCKY Mana…" at bounding box center [144, 259] width 63 height 16
click at [149, 257] on select "Select Stylist Advance Cut [PERSON_NAME] [PERSON_NAME] [PERSON_NAME] LUCKY Mana…" at bounding box center [144, 259] width 63 height 16
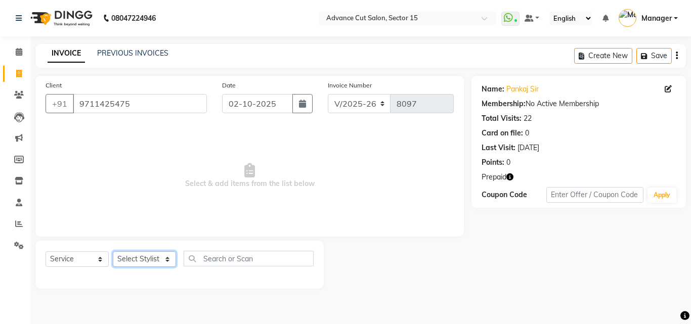
click at [149, 257] on select "Select Stylist Advance Cut [PERSON_NAME] [PERSON_NAME] [PERSON_NAME] LUCKY Mana…" at bounding box center [144, 259] width 63 height 16
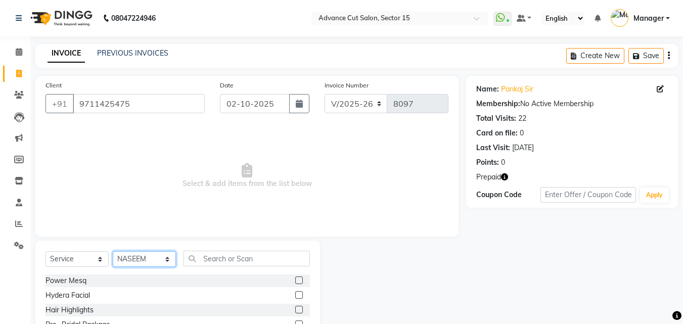
select select "46509"
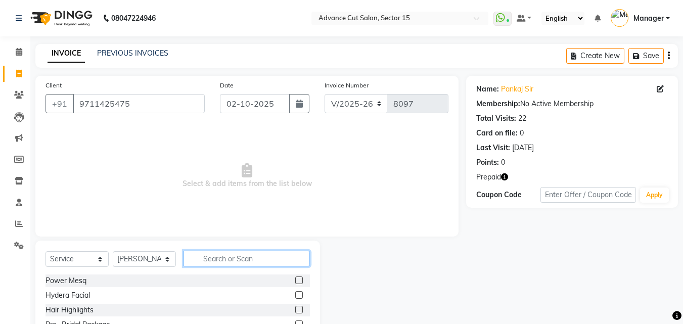
click at [238, 259] on input "text" at bounding box center [247, 259] width 126 height 16
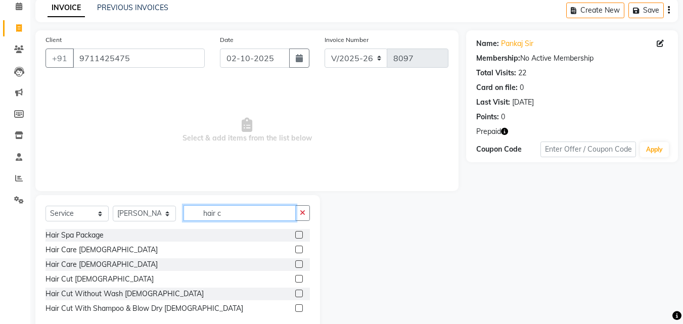
scroll to position [68, 0]
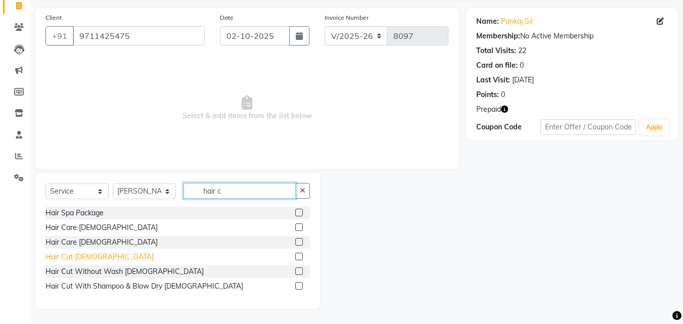
type input "hair c"
click at [64, 260] on div "Hair Cut [DEMOGRAPHIC_DATA]" at bounding box center [99, 257] width 108 height 11
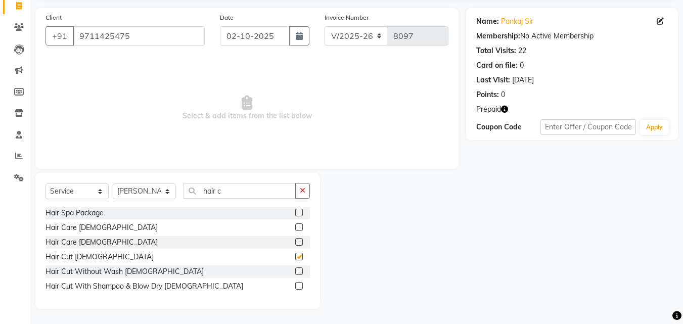
checkbox input "false"
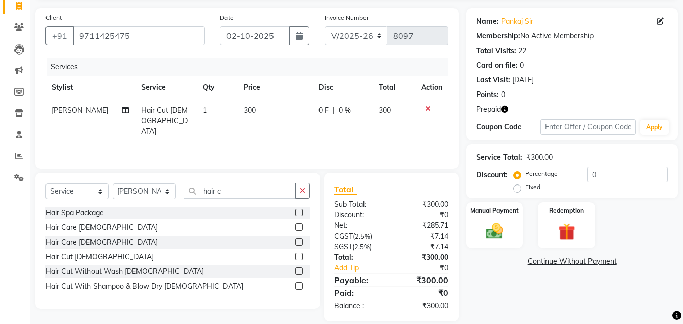
click at [508, 2] on main "INVOICE PREVIOUS INVOICES Create New Save Client +91 9711425475 Date 02-10-2025…" at bounding box center [356, 156] width 653 height 360
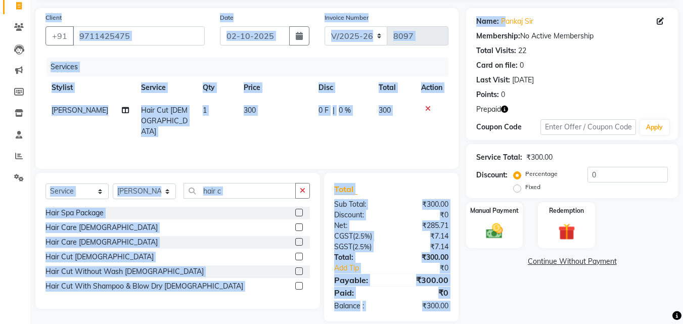
scroll to position [59, 0]
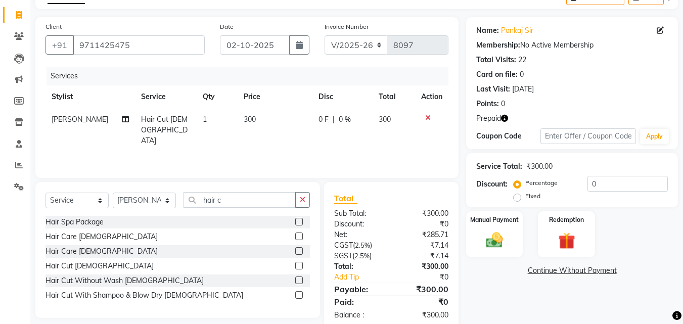
click at [520, 23] on div "Name: Pankaj Sir Membership: No Active Membership Total Visits: 22 Card on file…" at bounding box center [572, 65] width 192 height 88
click at [521, 29] on link "Pankaj Sir" at bounding box center [517, 30] width 32 height 11
drag, startPoint x: 593, startPoint y: 180, endPoint x: 584, endPoint y: 185, distance: 10.0
click at [592, 180] on input "0" at bounding box center [627, 184] width 80 height 16
type input "40"
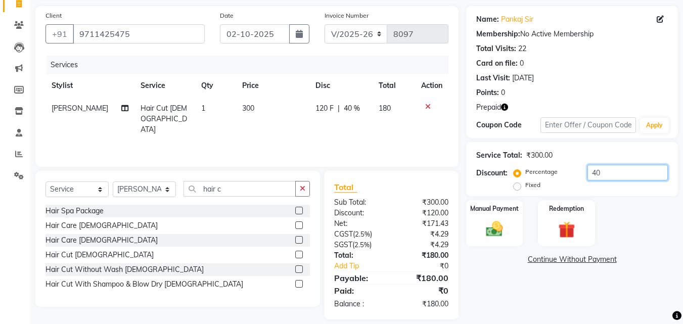
scroll to position [80, 0]
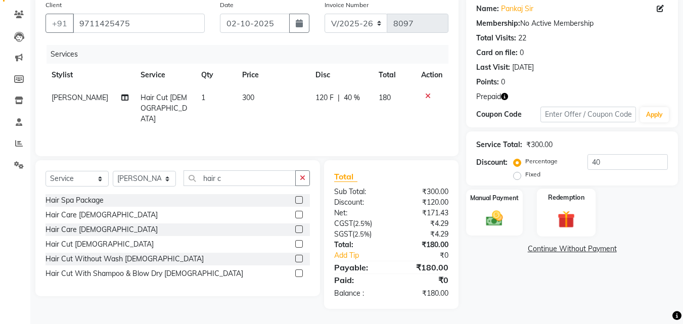
click at [571, 212] on img at bounding box center [566, 219] width 28 height 22
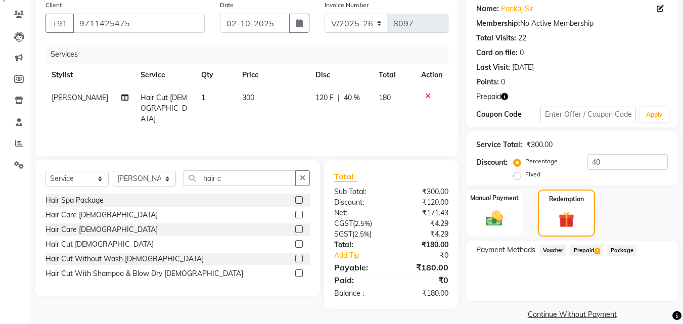
drag, startPoint x: 598, startPoint y: 260, endPoint x: 599, endPoint y: 251, distance: 9.2
click at [598, 261] on div "Payment Methods Voucher Prepaid 1 Package" at bounding box center [572, 271] width 212 height 61
click at [599, 251] on span "1" at bounding box center [597, 251] width 6 height 6
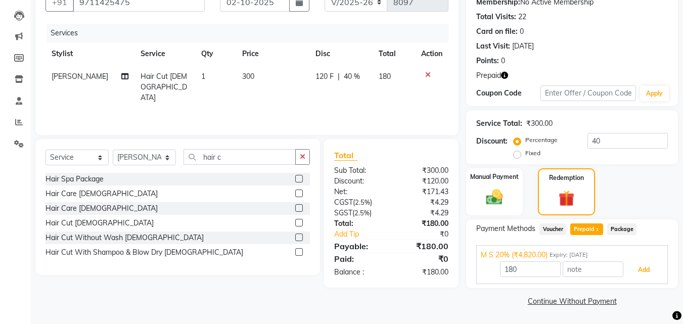
drag, startPoint x: 661, startPoint y: 274, endPoint x: 654, endPoint y: 270, distance: 7.9
click at [657, 273] on button "Add" at bounding box center [643, 269] width 37 height 17
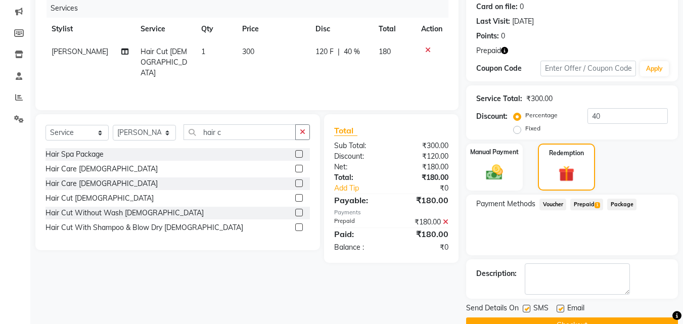
scroll to position [151, 0]
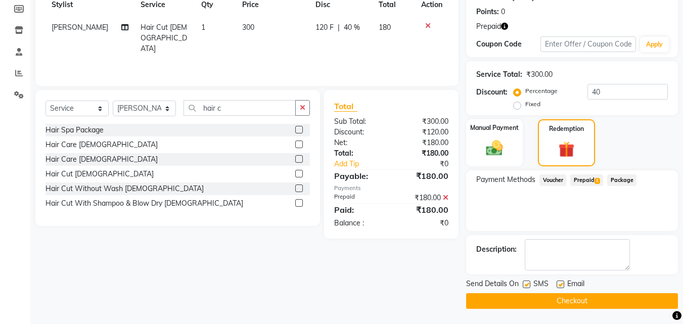
drag, startPoint x: 639, startPoint y: 289, endPoint x: 640, endPoint y: 297, distance: 7.7
click at [639, 291] on div "Send Details On SMS Email Checkout" at bounding box center [572, 294] width 212 height 30
click at [640, 297] on button "Checkout" at bounding box center [572, 301] width 212 height 16
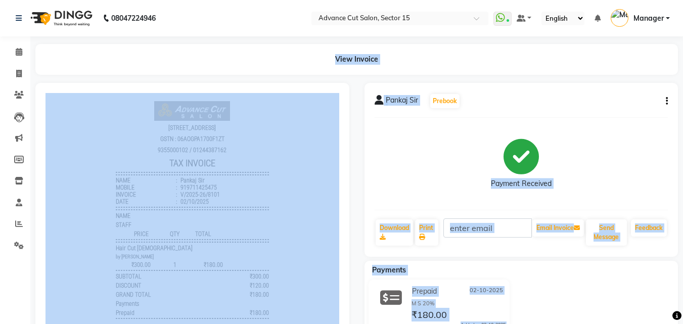
click at [647, 284] on div "Prepaid 02-10-2025 M S 20% ₹180.00 Added on 02-10-2025" at bounding box center [521, 308] width 329 height 57
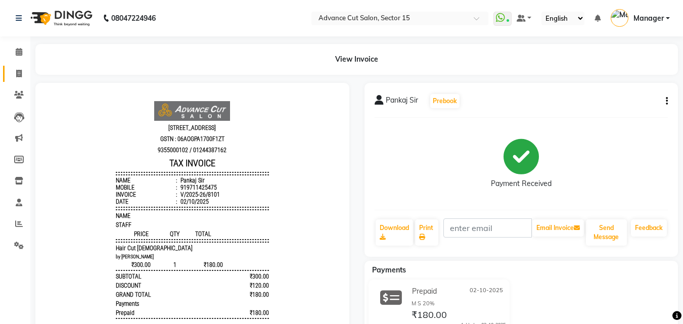
click at [22, 74] on icon at bounding box center [19, 74] width 6 height 8
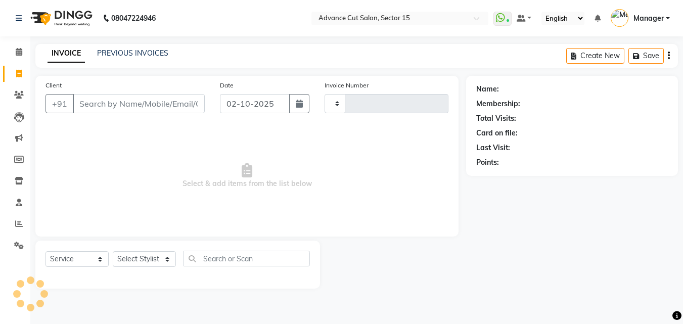
click at [21, 73] on icon at bounding box center [19, 74] width 6 height 8
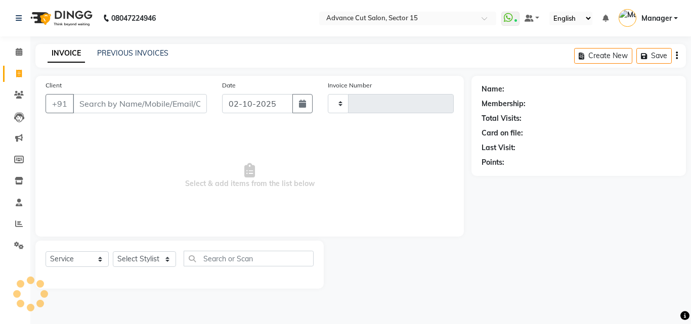
select select "6255"
select select "service"
click at [150, 259] on select "Select Stylist Advance Cut [PERSON_NAME] [PERSON_NAME] [PERSON_NAME] LUCKY Mana…" at bounding box center [144, 259] width 63 height 16
select select "46501"
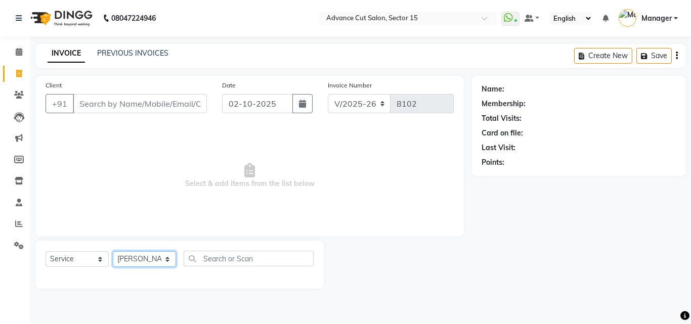
click at [113, 251] on select "Select Stylist Advance Cut [PERSON_NAME] [PERSON_NAME] [PERSON_NAME] LUCKY Mana…" at bounding box center [144, 259] width 63 height 16
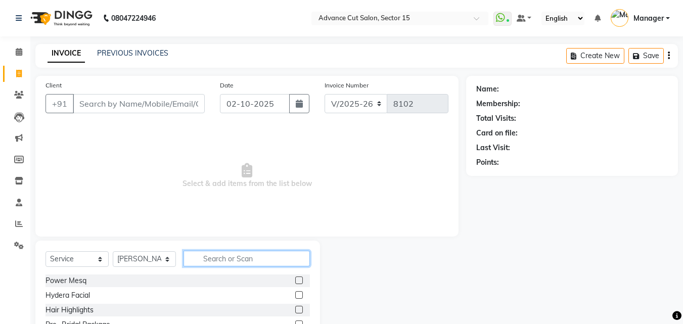
click at [226, 263] on input "text" at bounding box center [247, 259] width 126 height 16
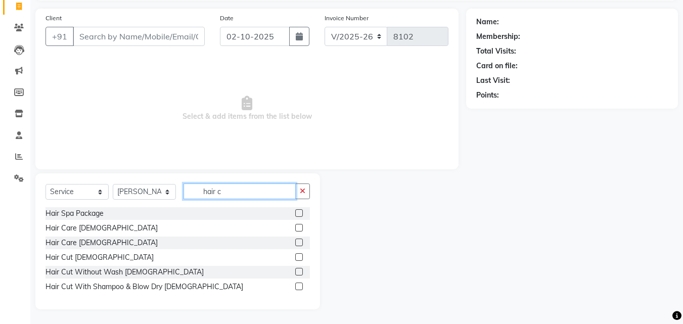
scroll to position [68, 0]
type input "hair c"
click at [75, 264] on div "Hair Spa Package Hair Care [DEMOGRAPHIC_DATA] Hair Care [DEMOGRAPHIC_DATA] Hair…" at bounding box center [177, 251] width 264 height 88
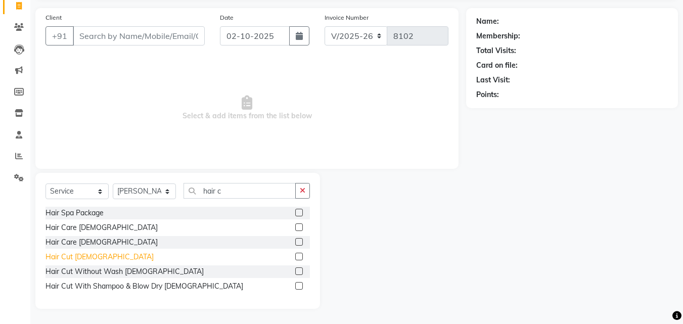
click at [76, 261] on div "Hair Cut [DEMOGRAPHIC_DATA]" at bounding box center [99, 257] width 108 height 11
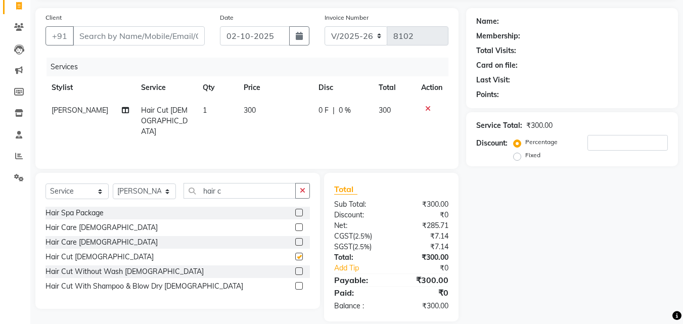
checkbox input "false"
click at [127, 18] on div "Client +91" at bounding box center [125, 32] width 174 height 41
click at [127, 26] on input "Client" at bounding box center [139, 35] width 132 height 19
type input "9"
type input "0"
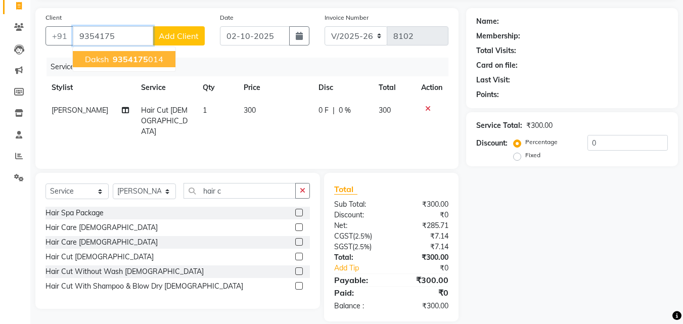
click at [155, 63] on ngb-highlight "9354175 014" at bounding box center [137, 59] width 53 height 10
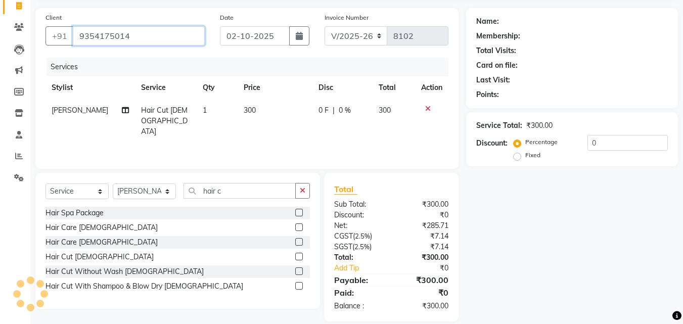
type input "9354175014"
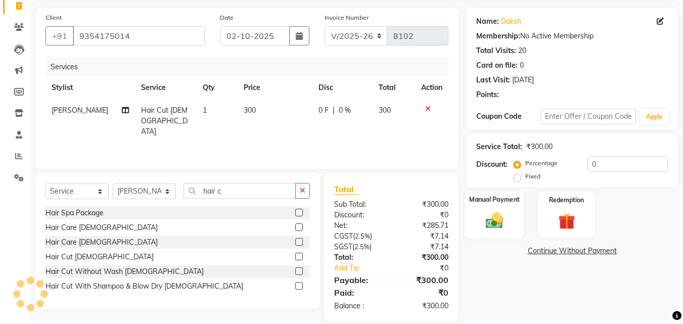
click at [501, 217] on img at bounding box center [494, 220] width 28 height 20
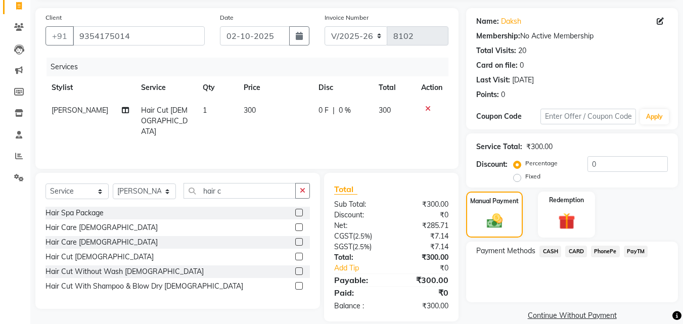
click at [544, 253] on span "CASH" at bounding box center [550, 252] width 22 height 12
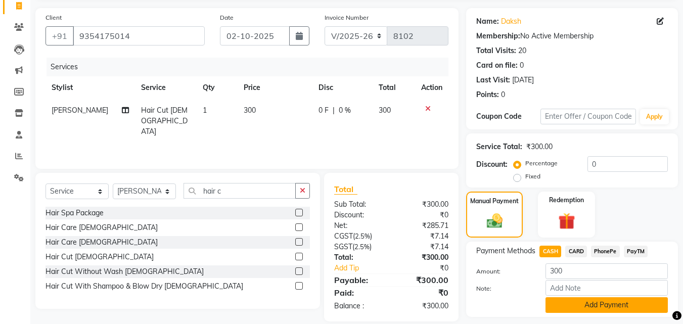
click at [580, 301] on button "Add Payment" at bounding box center [606, 305] width 122 height 16
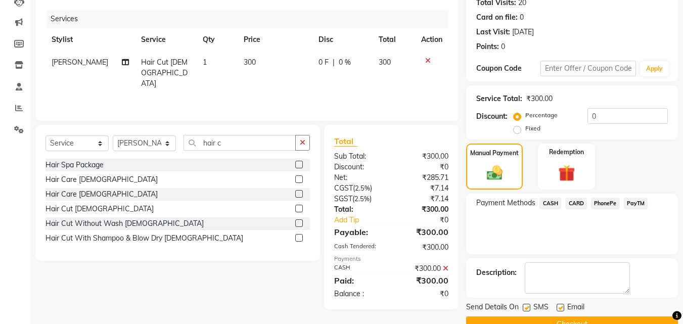
scroll to position [139, 0]
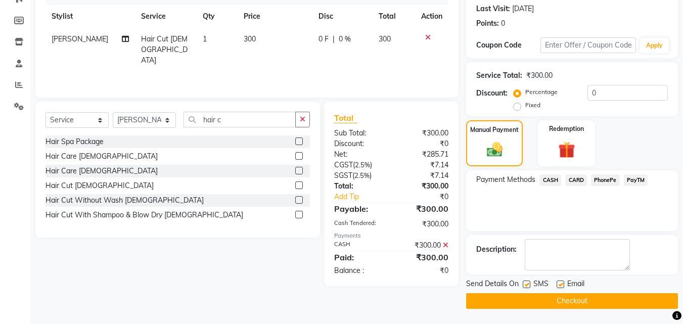
click at [579, 298] on button "Checkout" at bounding box center [572, 301] width 212 height 16
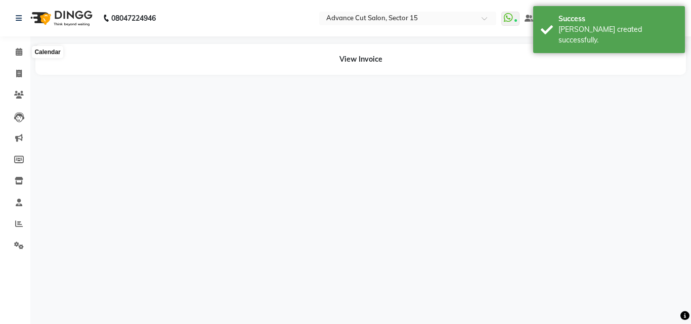
click at [15, 83] on li "Invoice" at bounding box center [15, 74] width 30 height 22
click at [13, 79] on link "Invoice" at bounding box center [15, 74] width 24 height 17
select select "service"
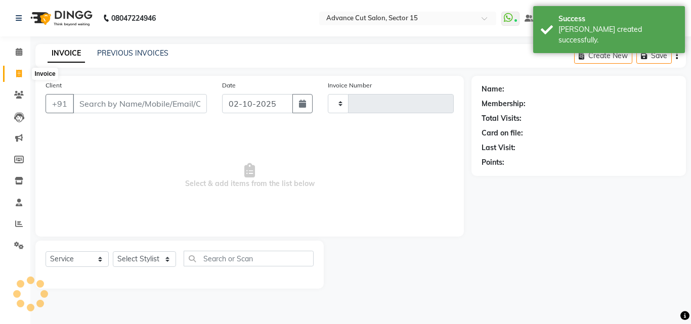
click at [13, 76] on span at bounding box center [19, 74] width 18 height 12
select select "service"
type input "8104"
select select "6255"
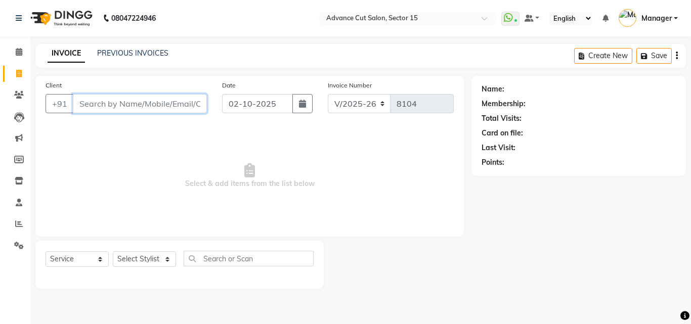
click at [193, 100] on input "Client" at bounding box center [140, 103] width 134 height 19
type input "9671711492"
click at [193, 99] on span "Add Client" at bounding box center [181, 104] width 40 height 10
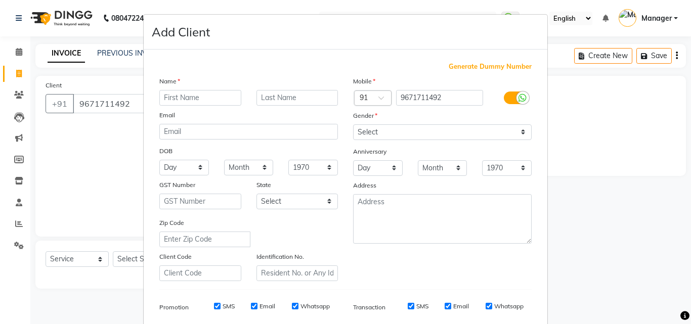
click at [382, 121] on div "Gender" at bounding box center [442, 117] width 194 height 14
click at [383, 127] on select "Select Male Female Other Prefer Not To Say" at bounding box center [442, 132] width 178 height 16
select select "female"
click at [353, 124] on select "Select Male Female Other Prefer Not To Say" at bounding box center [442, 132] width 178 height 16
click at [215, 106] on div "Name Email DOB Day 01 02 03 04 05 06 07 08 09 10 11 12 13 14 15 16 17 18 19 20 …" at bounding box center [249, 178] width 194 height 205
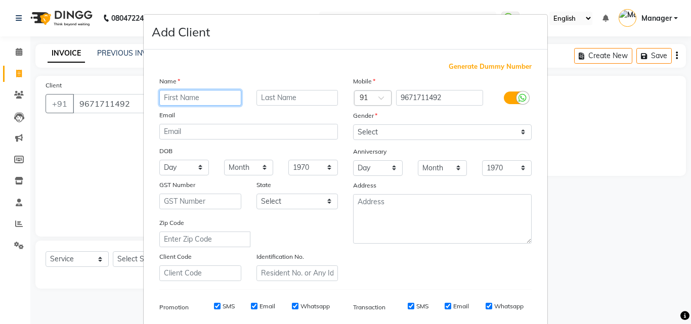
click at [210, 98] on input "text" at bounding box center [200, 98] width 82 height 16
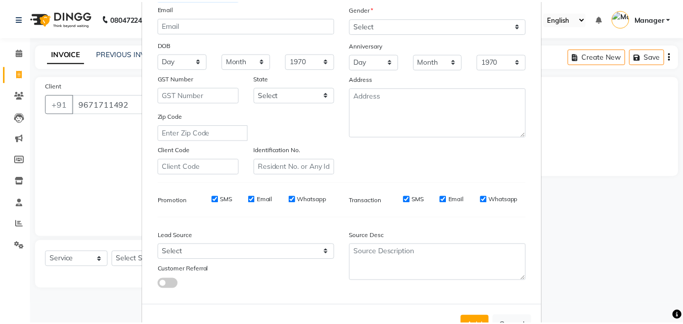
scroll to position [143, 0]
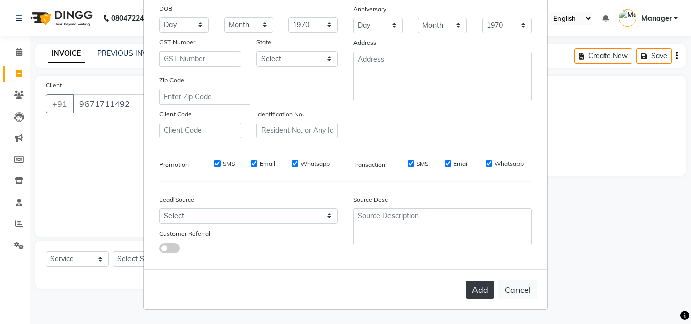
type input "Tanvi"
click at [483, 287] on button "Add" at bounding box center [480, 290] width 28 height 18
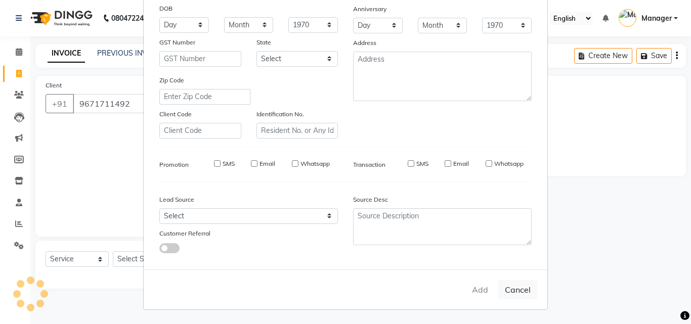
select select
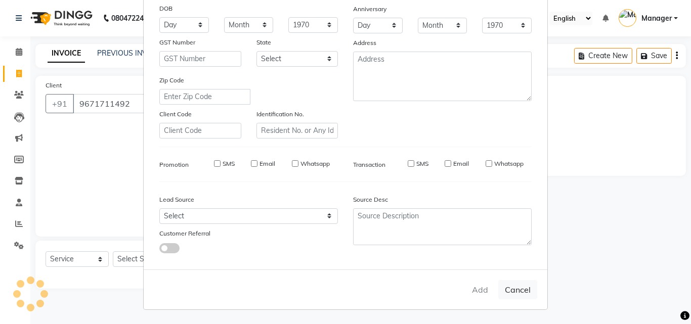
select select
checkbox input "false"
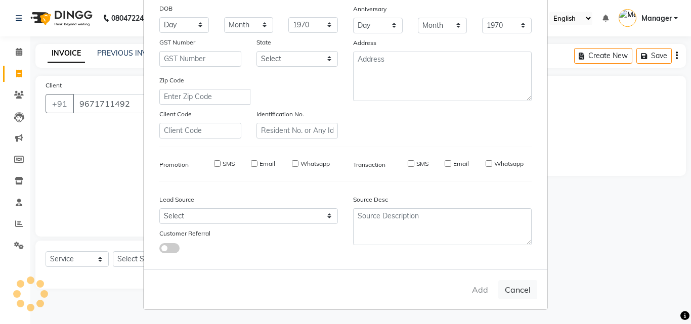
checkbox input "false"
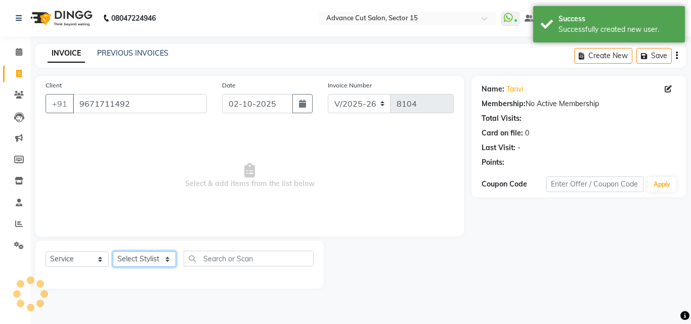
click at [167, 265] on select "Select Stylist Advance Cut ASIF FARMAN HAIDER Iqbal KASHISH LUCKY Manager MANOJ…" at bounding box center [144, 259] width 63 height 16
click at [113, 251] on select "Select Stylist Advance Cut ASIF FARMAN HAIDER Iqbal KASHISH LUCKY Manager MANOJ…" at bounding box center [144, 259] width 63 height 16
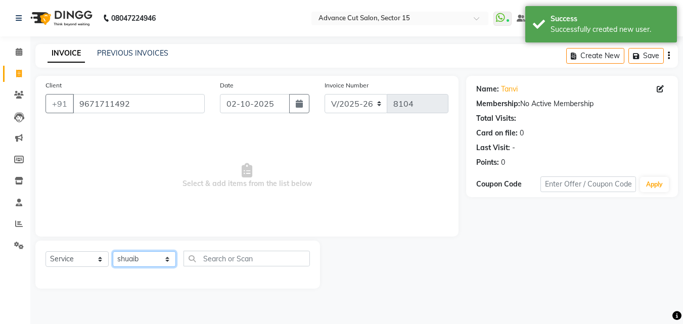
select select "48002"
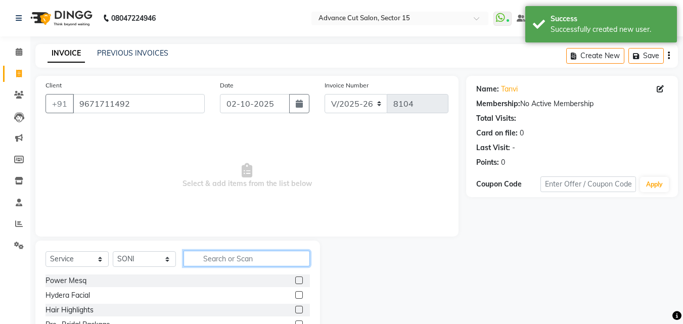
click at [252, 265] on input "text" at bounding box center [247, 259] width 126 height 16
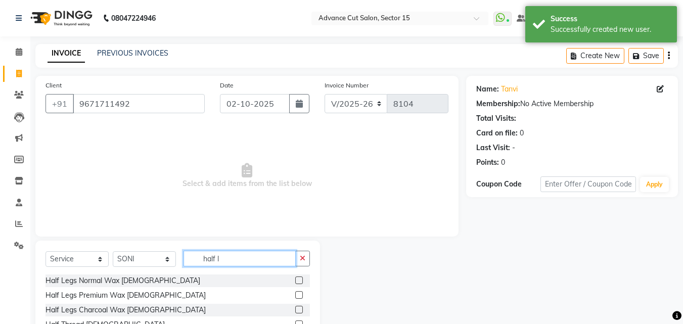
scroll to position [38, 0]
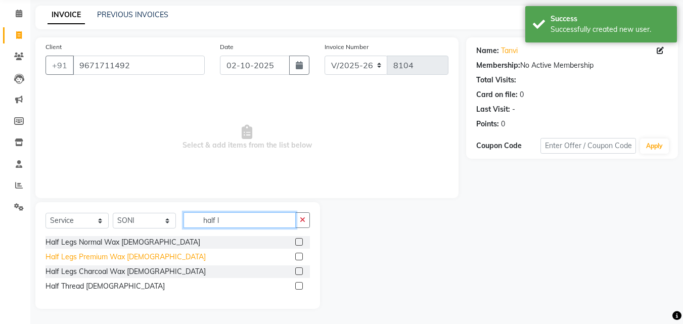
type input "half l"
click at [101, 256] on div "Half Legs Premium Wax Female" at bounding box center [125, 257] width 160 height 11
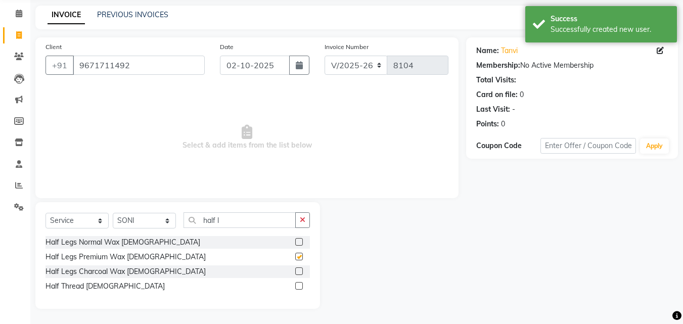
checkbox input "false"
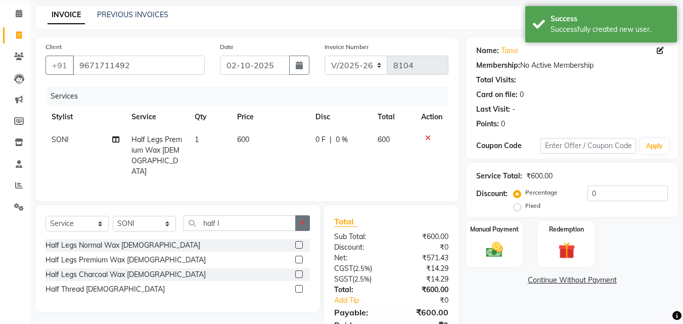
click at [302, 223] on icon "button" at bounding box center [303, 222] width 6 height 7
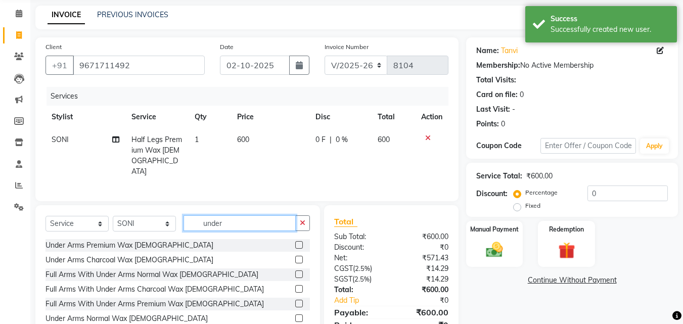
type input "under"
click at [136, 234] on div "Select Service Product Membership Package Voucher Prepaid Gift Card Select Styl…" at bounding box center [177, 227] width 264 height 24
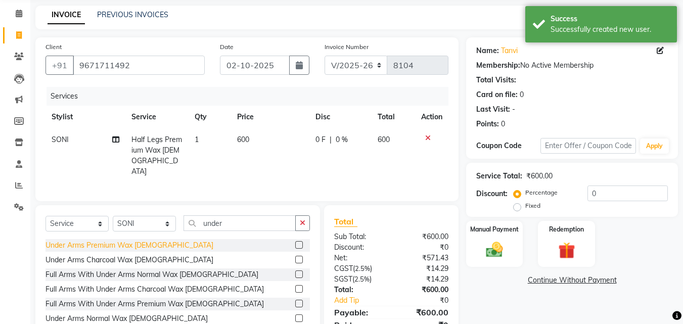
click at [135, 240] on div "Under Arms Premium Wax Female" at bounding box center [129, 245] width 168 height 11
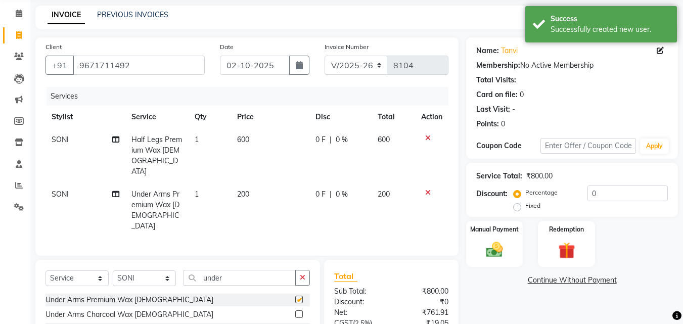
checkbox input "false"
click at [136, 245] on div "Client +91 9671711492 Date 02-10-2025 Invoice Number V/2025 V/2025-26 8104 Serv…" at bounding box center [247, 222] width 438 height 371
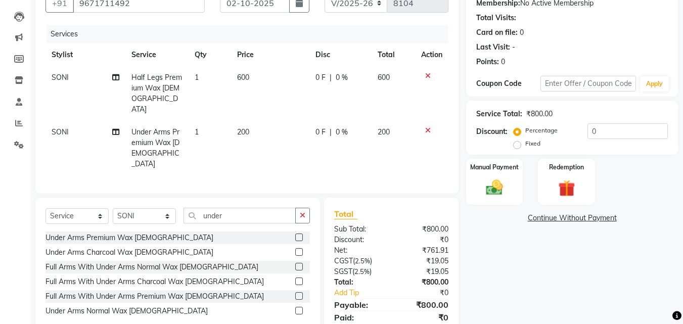
scroll to position [124, 0]
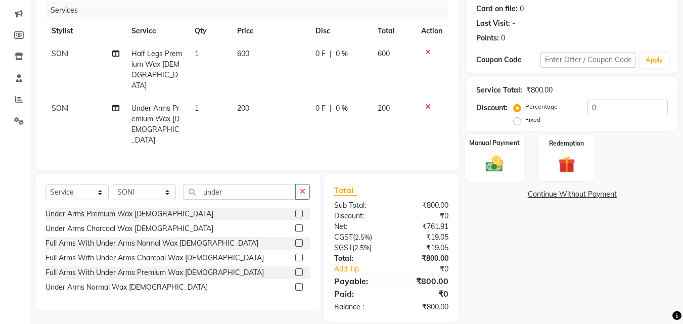
click at [498, 159] on img at bounding box center [494, 164] width 28 height 20
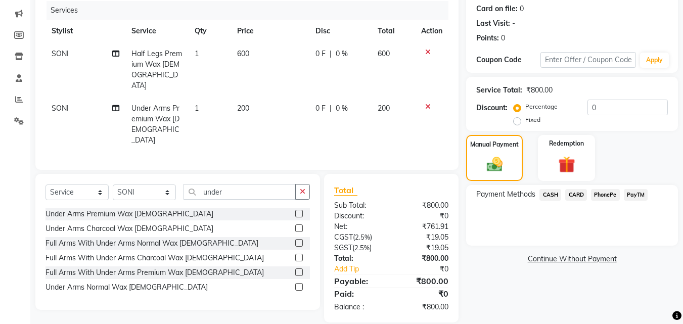
click at [634, 194] on span "PayTM" at bounding box center [636, 195] width 24 height 12
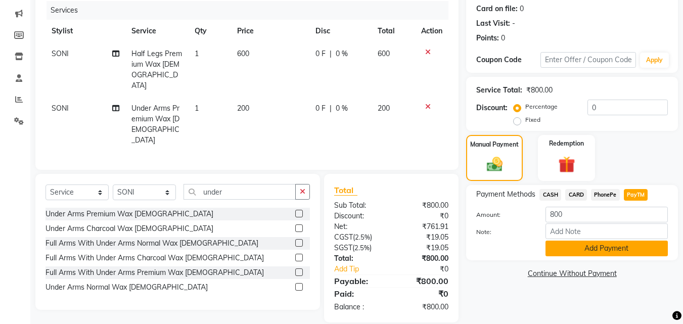
click at [634, 243] on button "Add Payment" at bounding box center [606, 249] width 122 height 16
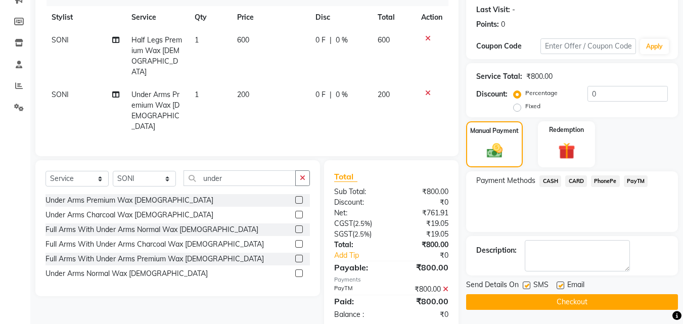
scroll to position [146, 0]
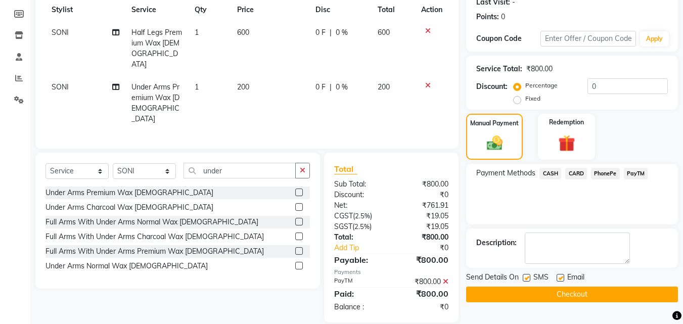
click at [625, 291] on div "Send Details On SMS Email Checkout" at bounding box center [572, 287] width 212 height 30
click at [625, 292] on button "Checkout" at bounding box center [572, 295] width 212 height 16
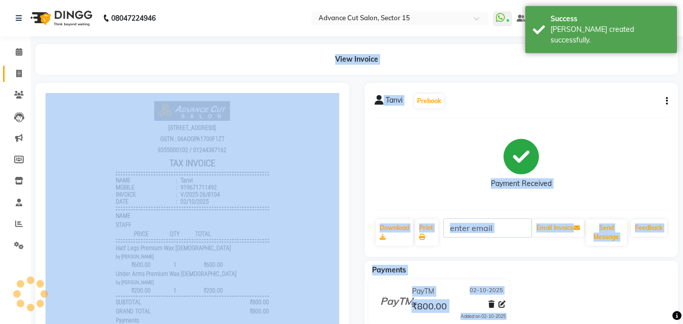
click at [15, 74] on span at bounding box center [19, 74] width 18 height 12
select select "service"
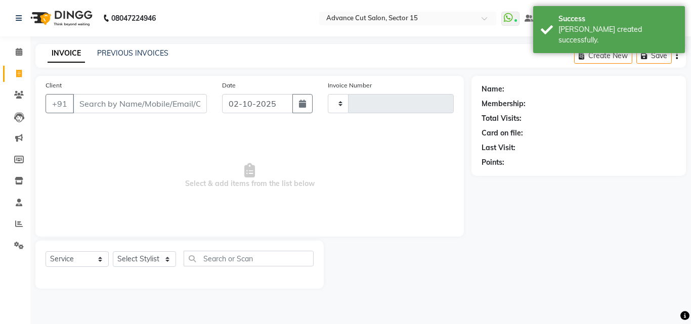
type input "8105"
select select "6255"
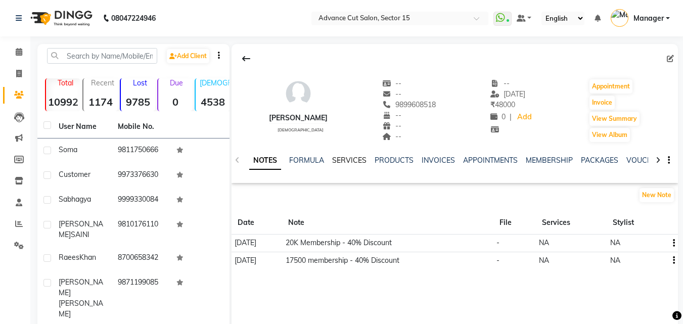
click at [358, 161] on link "SERVICES" at bounding box center [349, 160] width 34 height 9
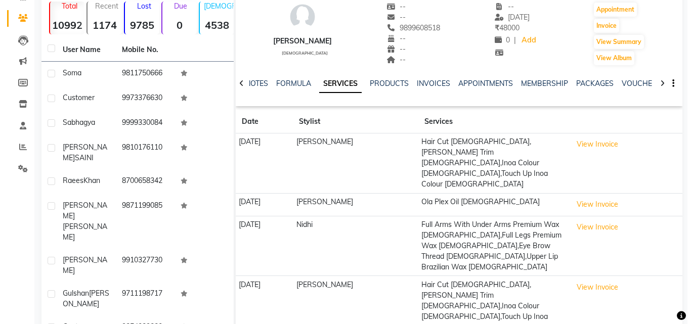
scroll to position [84, 0]
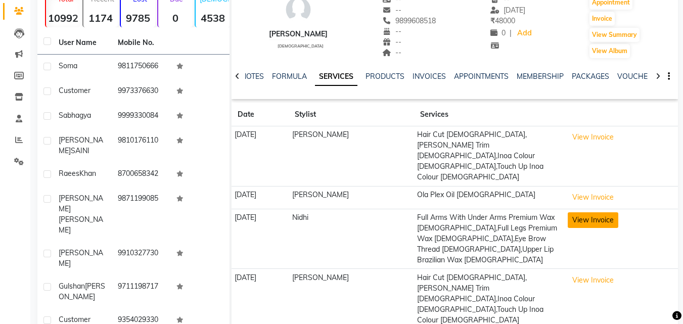
click at [612, 212] on button "View Invoice" at bounding box center [593, 220] width 51 height 16
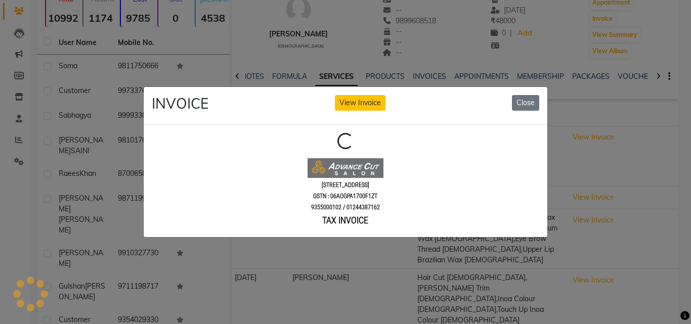
scroll to position [0, 0]
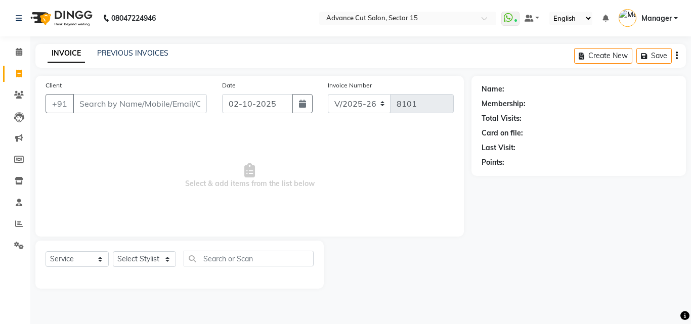
select select "6255"
select select "service"
drag, startPoint x: 109, startPoint y: 239, endPoint x: 117, endPoint y: 241, distance: 9.0
click at [109, 239] on div "Client +91 Date [DATE] Invoice Number V/2025 V/[PHONE_NUMBER] Select & add item…" at bounding box center [249, 182] width 443 height 213
click at [124, 251] on select "Select Stylist Advance Cut [PERSON_NAME] [PERSON_NAME] [PERSON_NAME] LUCKY Mana…" at bounding box center [144, 259] width 63 height 16
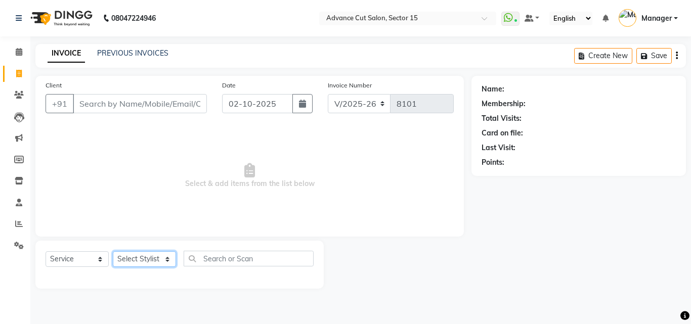
click at [126, 252] on select "Select Stylist Advance Cut [PERSON_NAME] [PERSON_NAME] [PERSON_NAME] LUCKY Mana…" at bounding box center [144, 259] width 63 height 16
select select "78122"
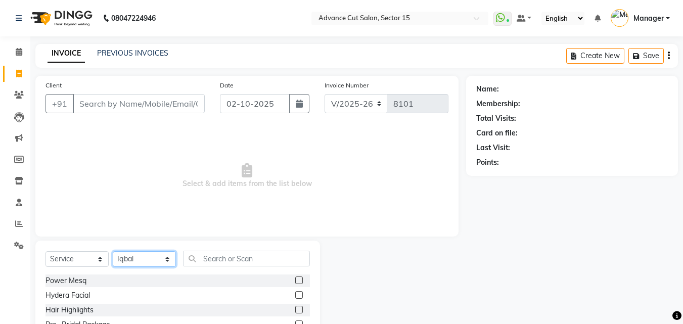
click at [126, 252] on select "Select Stylist Advance Cut [PERSON_NAME] [PERSON_NAME] [PERSON_NAME] LUCKY Mana…" at bounding box center [144, 259] width 63 height 16
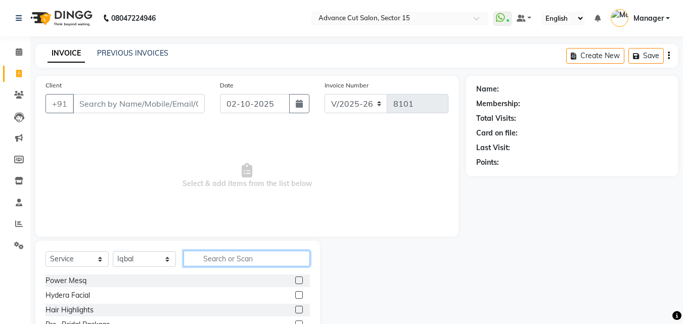
click at [262, 257] on input "text" at bounding box center [247, 259] width 126 height 16
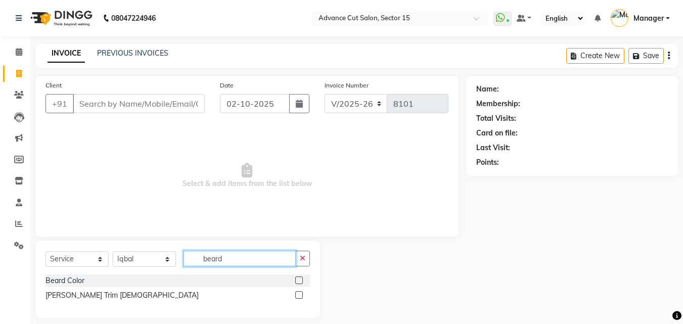
type input "beard"
click at [85, 288] on div "Beard Color Beard Trim Male" at bounding box center [177, 288] width 264 height 29
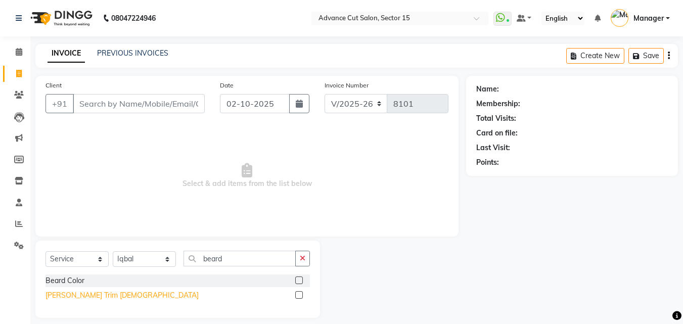
click at [85, 293] on div "[PERSON_NAME] Trim [DEMOGRAPHIC_DATA]" at bounding box center [121, 295] width 153 height 11
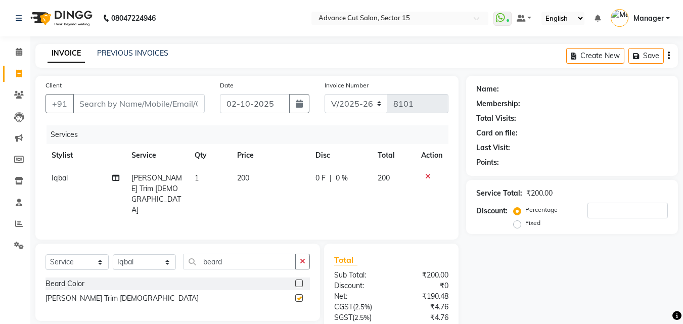
checkbox input "false"
drag, startPoint x: 150, startPoint y: 110, endPoint x: 147, endPoint y: 102, distance: 8.0
click at [148, 108] on input "Client" at bounding box center [139, 103] width 132 height 19
type input "s"
type input "0"
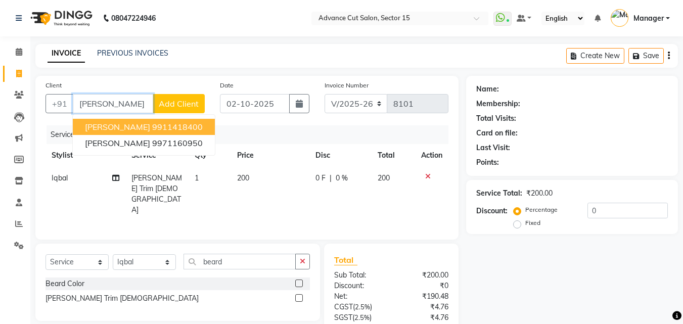
click at [158, 131] on ngb-highlight "9911418400" at bounding box center [177, 127] width 51 height 10
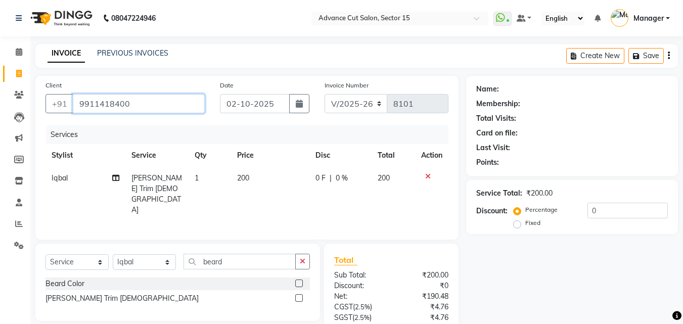
type input "9911418400"
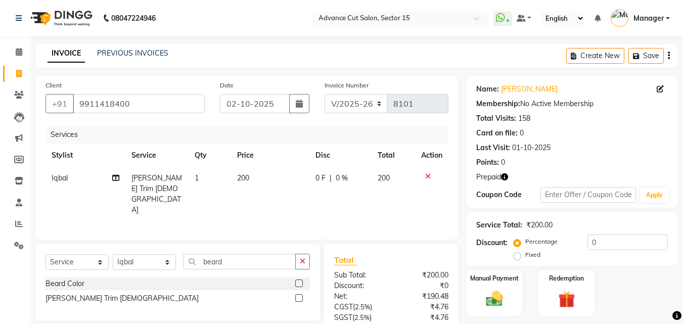
click at [596, 231] on div "Service Total: ₹200.00 Discount: Percentage Fixed 0" at bounding box center [572, 239] width 192 height 46
click at [589, 245] on input "0" at bounding box center [627, 243] width 80 height 16
type input "50"
click at [563, 287] on div "Redemption" at bounding box center [566, 293] width 59 height 48
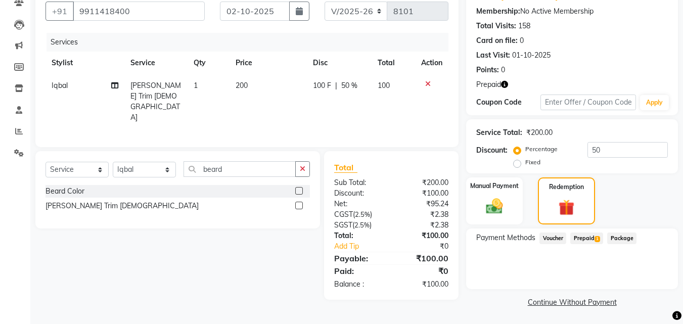
scroll to position [94, 0]
click at [591, 233] on span "Prepaid 1" at bounding box center [586, 238] width 33 height 12
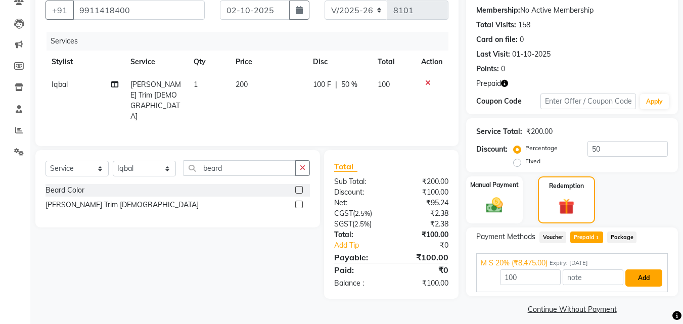
click at [654, 279] on button "Add" at bounding box center [643, 277] width 37 height 17
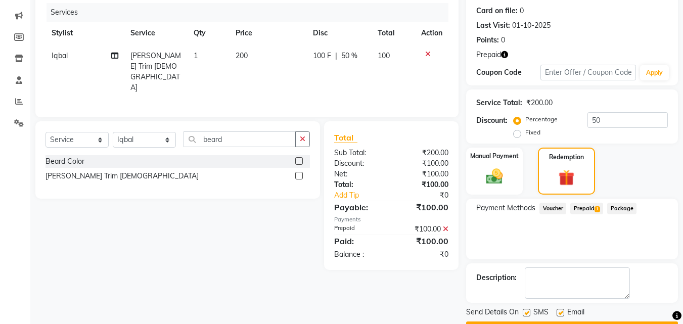
scroll to position [151, 0]
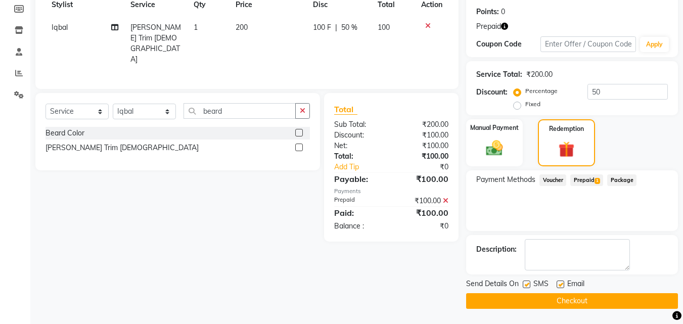
click at [634, 304] on button "Checkout" at bounding box center [572, 301] width 212 height 16
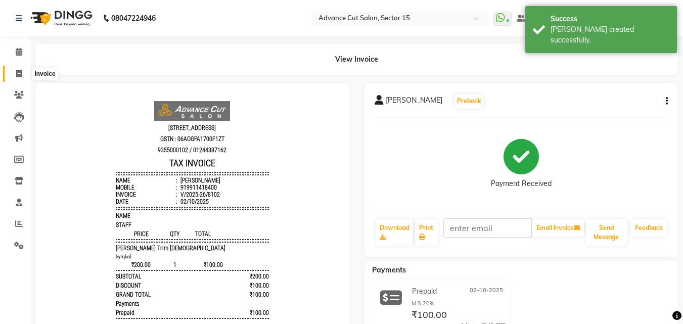
click at [12, 74] on span at bounding box center [19, 74] width 18 height 12
select select "service"
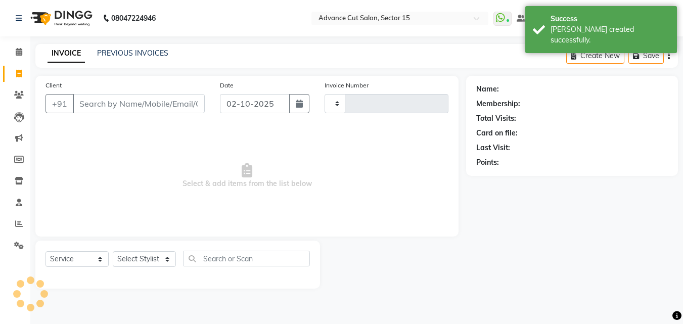
type input "8103"
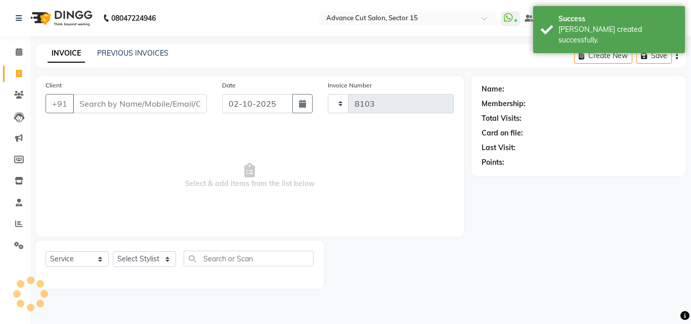
select select "6255"
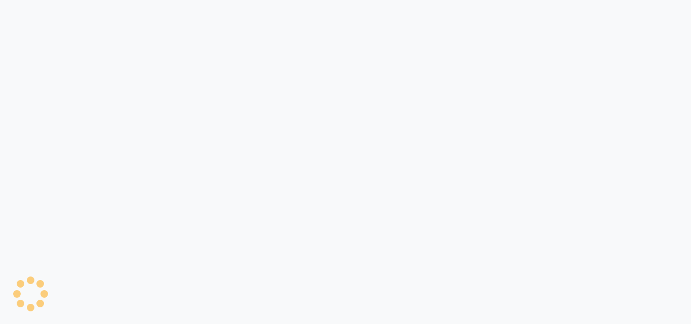
select select "6255"
select select "service"
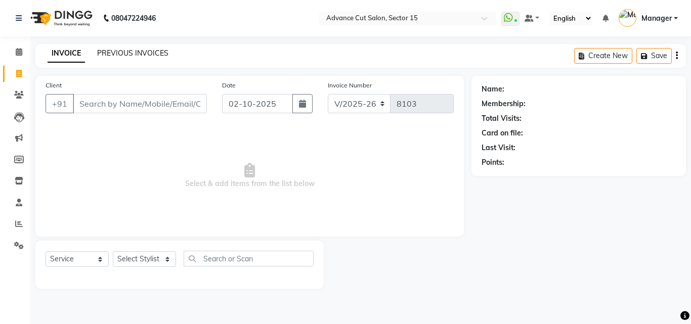
drag, startPoint x: 144, startPoint y: 62, endPoint x: 141, endPoint y: 51, distance: 12.2
click at [141, 59] on div "INVOICE PREVIOUS INVOICES Create New Save" at bounding box center [360, 56] width 650 height 24
click at [141, 51] on link "PREVIOUS INVOICES" at bounding box center [132, 53] width 71 height 9
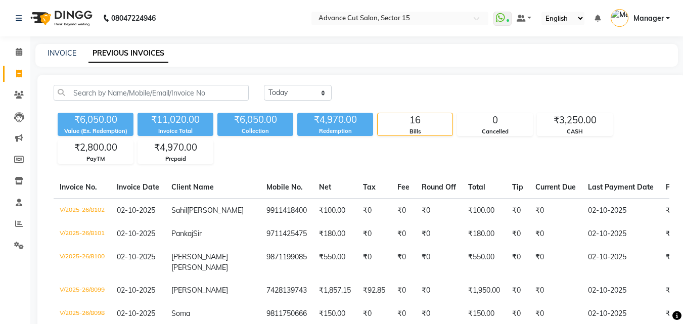
click at [461, 99] on div "[DATE] [DATE] Custom Range" at bounding box center [466, 93] width 405 height 16
click at [60, 54] on link "INVOICE" at bounding box center [62, 53] width 29 height 9
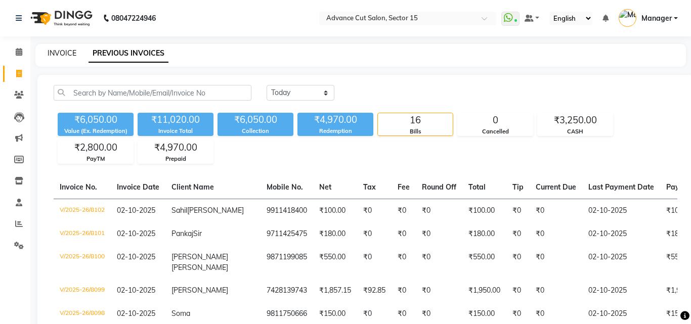
select select "service"
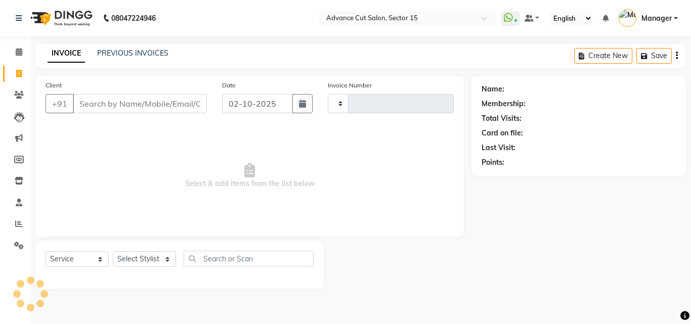
type input "8103"
select select "6255"
click at [145, 255] on select "Select Stylist" at bounding box center [144, 259] width 63 height 16
click at [146, 254] on select "Select Stylist" at bounding box center [144, 259] width 63 height 16
click at [146, 260] on select "Select Stylist" at bounding box center [144, 259] width 63 height 16
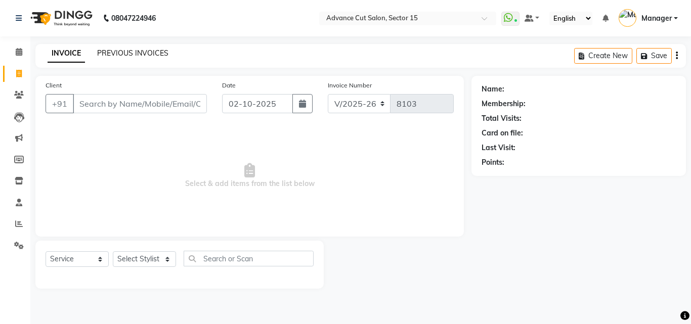
click at [142, 52] on link "PREVIOUS INVOICES" at bounding box center [132, 53] width 71 height 9
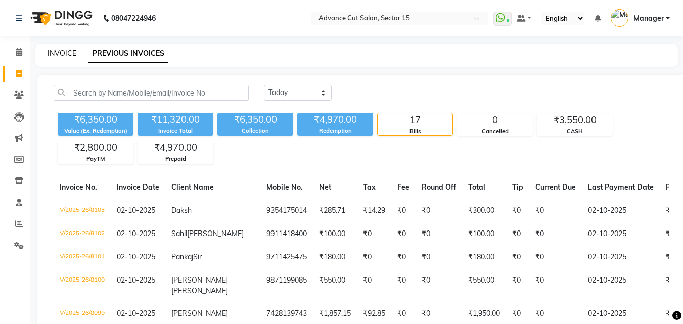
click at [65, 50] on link "INVOICE" at bounding box center [62, 53] width 29 height 9
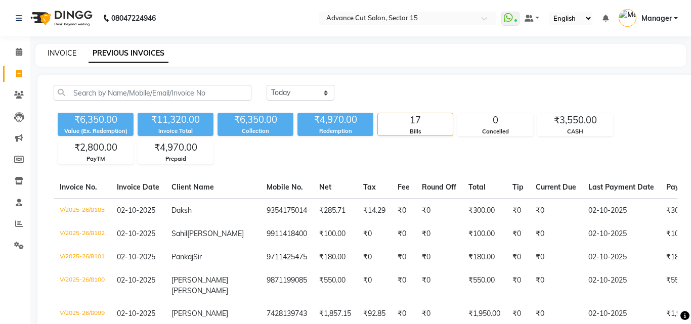
select select "6255"
select select "service"
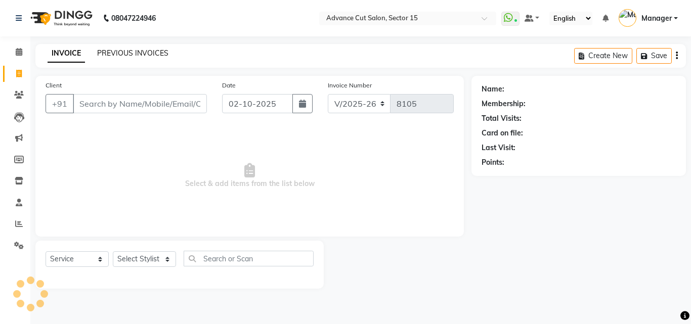
click at [136, 57] on link "PREVIOUS INVOICES" at bounding box center [132, 53] width 71 height 9
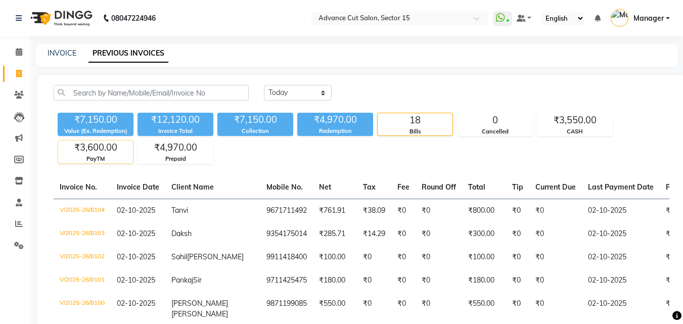
click at [106, 151] on div "₹3,600.00" at bounding box center [95, 148] width 75 height 14
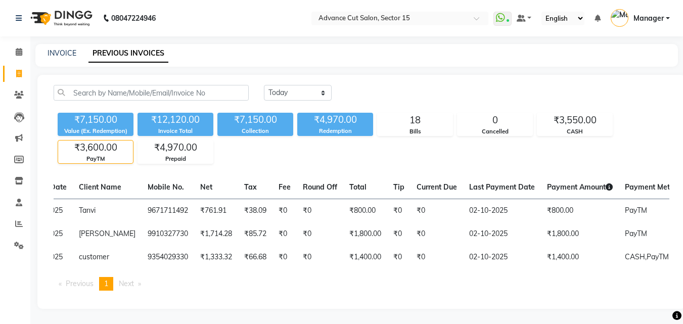
scroll to position [0, 97]
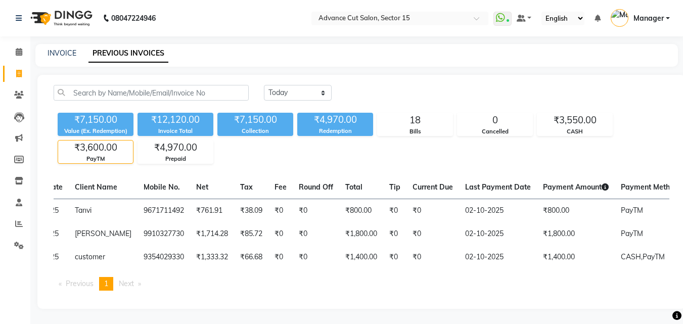
click at [83, 124] on main "INVOICE PREVIOUS INVOICES [DATE] [DATE] Custom Range ₹7,150.00 Value (Ex. Redem…" at bounding box center [356, 184] width 653 height 280
click at [43, 73] on main "INVOICE PREVIOUS INVOICES [DATE] [DATE] Custom Range ₹7,150.00 Value (Ex. Redem…" at bounding box center [356, 184] width 653 height 280
click at [57, 58] on div "INVOICE" at bounding box center [62, 53] width 29 height 11
click at [57, 57] on link "INVOICE" at bounding box center [62, 53] width 29 height 9
select select "service"
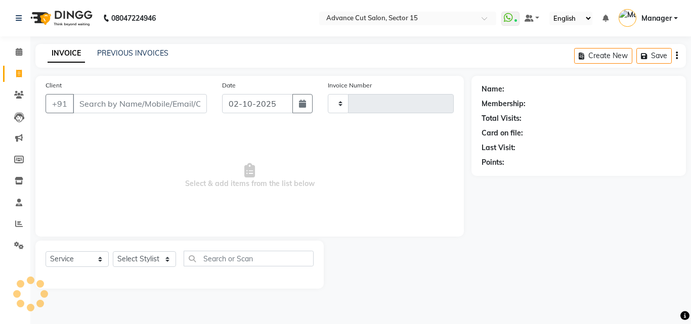
type input "8105"
click at [57, 55] on link "INVOICE" at bounding box center [66, 53] width 37 height 18
select select "6255"
click at [135, 108] on input "Client" at bounding box center [140, 103] width 134 height 19
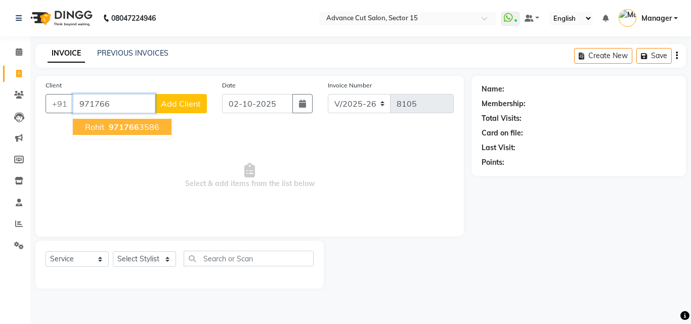
click at [149, 127] on ngb-highlight "971766 3586" at bounding box center [133, 127] width 53 height 10
type input "9717663586"
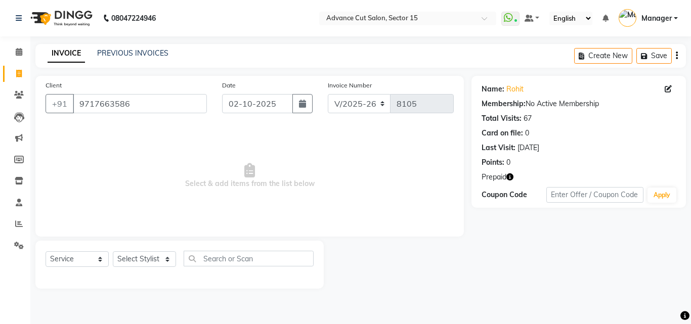
click at [505, 91] on div "Name: Rohit" at bounding box center [578, 89] width 194 height 11
click at [512, 87] on link "Rohit" at bounding box center [514, 89] width 17 height 11
drag, startPoint x: 139, startPoint y: 248, endPoint x: 141, endPoint y: 254, distance: 5.9
click at [141, 253] on div "Select Service Product Membership Package Voucher Prepaid Gift Card Select Styl…" at bounding box center [179, 265] width 288 height 48
click at [143, 260] on select "Select Stylist Advance Cut [PERSON_NAME] [PERSON_NAME] [PERSON_NAME] LUCKY Mana…" at bounding box center [144, 259] width 63 height 16
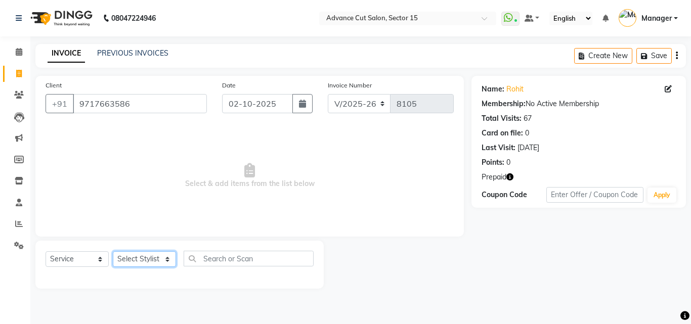
select select "46507"
click at [113, 251] on select "Select Stylist Advance Cut [PERSON_NAME] [PERSON_NAME] [PERSON_NAME] LUCKY Mana…" at bounding box center [144, 259] width 63 height 16
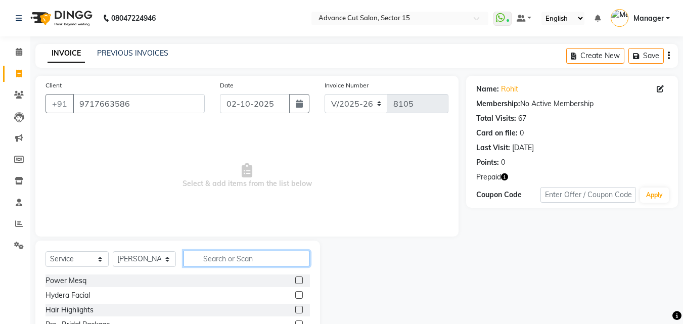
click at [224, 258] on input "text" at bounding box center [247, 259] width 126 height 16
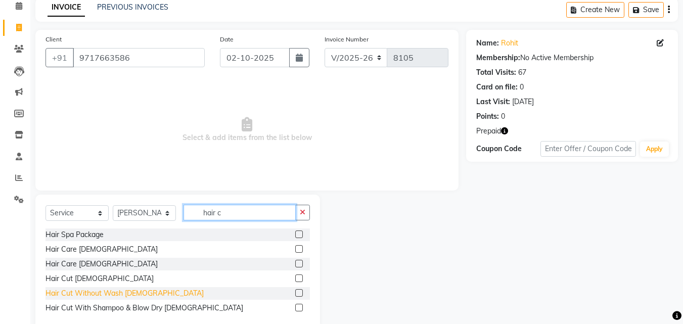
scroll to position [68, 0]
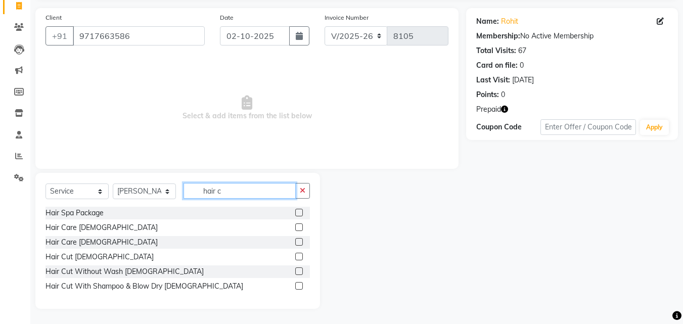
type input "hair c"
click at [61, 250] on div "Hair Spa Package Hair Care [DEMOGRAPHIC_DATA] Hair Care [DEMOGRAPHIC_DATA] Hair…" at bounding box center [177, 251] width 264 height 88
drag, startPoint x: 66, startPoint y: 260, endPoint x: 85, endPoint y: 250, distance: 21.3
click at [67, 261] on div "Hair Cut [DEMOGRAPHIC_DATA]" at bounding box center [99, 257] width 108 height 11
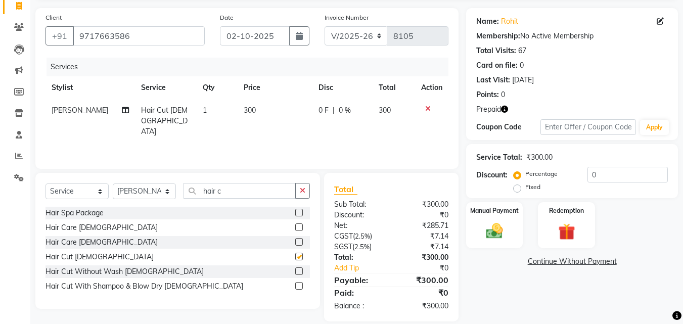
checkbox input "false"
click at [292, 190] on input "hair c" at bounding box center [240, 191] width 112 height 16
drag, startPoint x: 292, startPoint y: 190, endPoint x: 298, endPoint y: 187, distance: 6.8
click at [295, 189] on input "hair c" at bounding box center [240, 191] width 112 height 16
click at [299, 187] on button "button" at bounding box center [302, 191] width 15 height 16
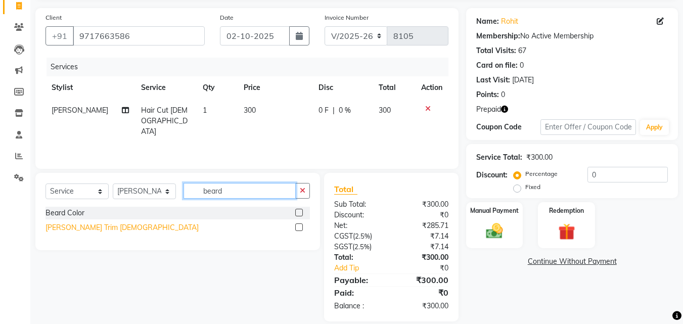
type input "beard"
click at [88, 225] on div "[PERSON_NAME] Trim [DEMOGRAPHIC_DATA]" at bounding box center [121, 227] width 153 height 11
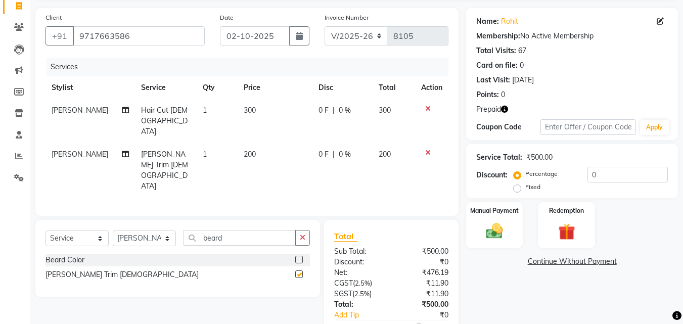
checkbox input "false"
click at [300, 230] on button "button" at bounding box center [302, 238] width 15 height 16
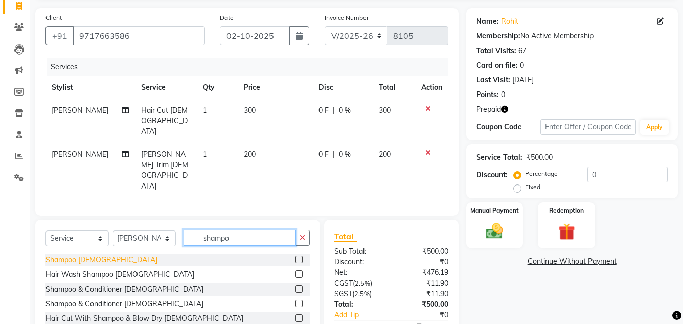
type input "shampo"
click at [85, 255] on div "Shampoo [DEMOGRAPHIC_DATA]" at bounding box center [101, 260] width 112 height 11
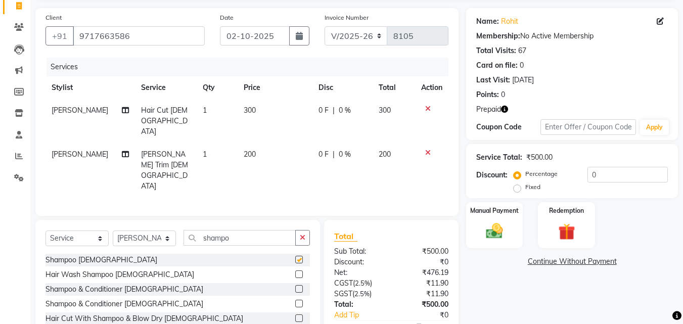
checkbox input "false"
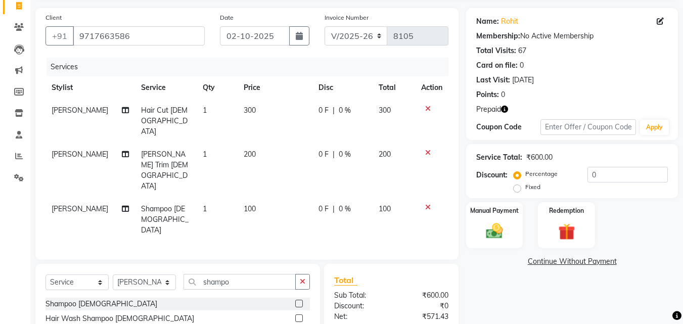
drag, startPoint x: 497, startPoint y: 34, endPoint x: 501, endPoint y: 30, distance: 5.7
click at [497, 33] on div "Membership:" at bounding box center [498, 36] width 44 height 11
click at [582, 174] on div "Percentage Fixed" at bounding box center [552, 181] width 72 height 26
click at [590, 177] on input "0" at bounding box center [627, 175] width 80 height 16
type input "40"
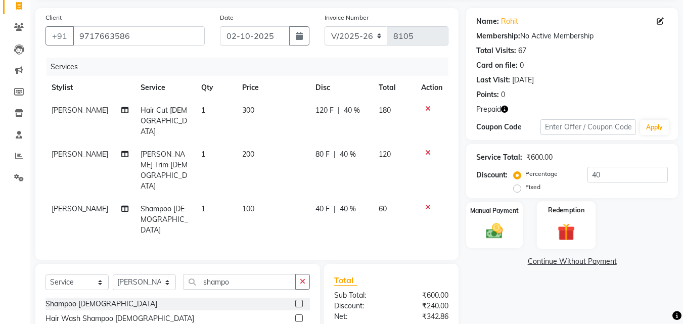
drag, startPoint x: 570, startPoint y: 254, endPoint x: 568, endPoint y: 248, distance: 6.4
click at [568, 251] on div "Name: Rohit Membership: No Active Membership Total Visits: 67 Card on file: 0 L…" at bounding box center [575, 210] width 219 height 404
click at [578, 220] on div "Redemption" at bounding box center [566, 225] width 59 height 48
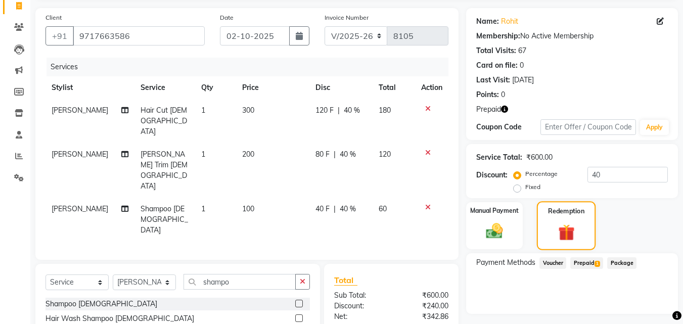
scroll to position [115, 0]
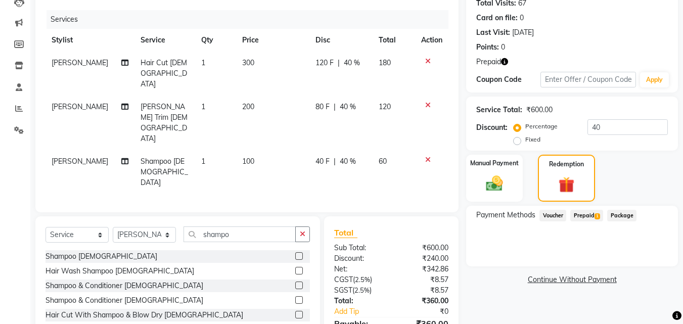
click at [588, 215] on span "Prepaid 1" at bounding box center [586, 216] width 33 height 12
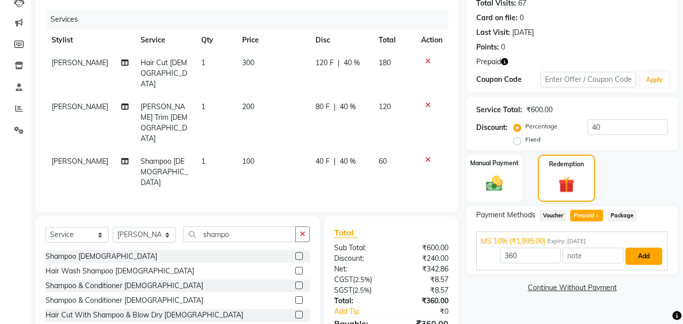
click at [647, 254] on button "Add" at bounding box center [643, 256] width 37 height 17
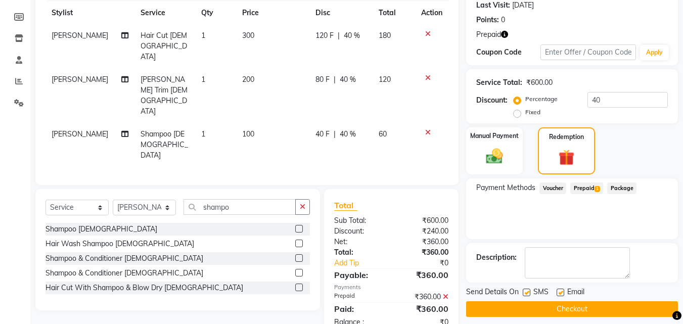
scroll to position [151, 0]
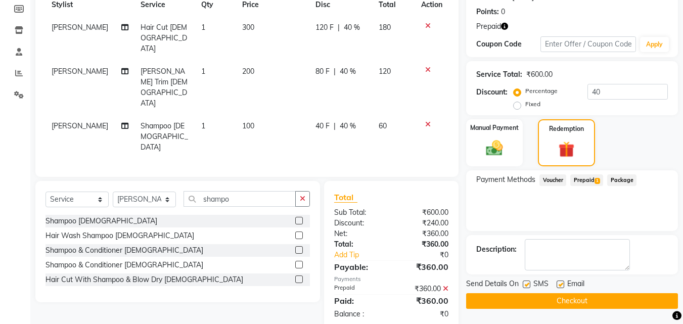
click at [630, 304] on button "Checkout" at bounding box center [572, 301] width 212 height 16
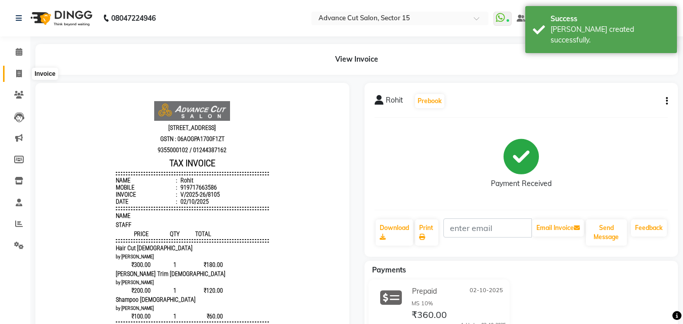
click at [19, 79] on span at bounding box center [19, 74] width 18 height 12
select select "6255"
select select "service"
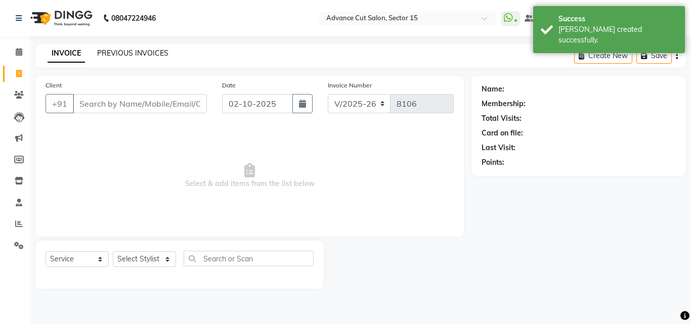
click at [120, 55] on link "PREVIOUS INVOICES" at bounding box center [132, 53] width 71 height 9
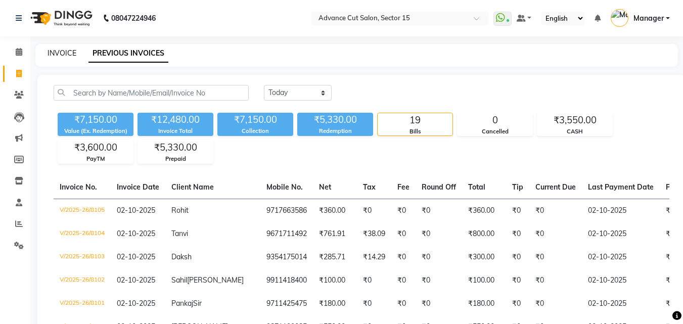
click at [61, 56] on link "INVOICE" at bounding box center [62, 53] width 29 height 9
select select "service"
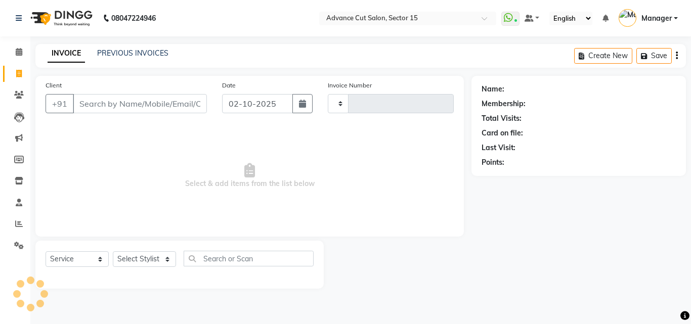
type input "8106"
select select "6255"
click at [116, 59] on div "INVOICE PREVIOUS INVOICES" at bounding box center [107, 54] width 145 height 12
click at [126, 50] on div "PREVIOUS INVOICES" at bounding box center [132, 53] width 71 height 11
click at [123, 52] on link "PREVIOUS INVOICES" at bounding box center [132, 53] width 71 height 9
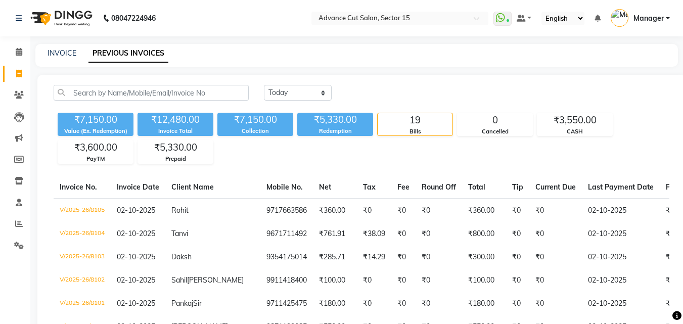
click at [41, 53] on div "INVOICE PREVIOUS INVOICES" at bounding box center [350, 53] width 630 height 11
click at [77, 45] on div "INVOICE PREVIOUS INVOICES" at bounding box center [356, 55] width 643 height 23
click at [62, 54] on link "INVOICE" at bounding box center [62, 53] width 29 height 9
select select "service"
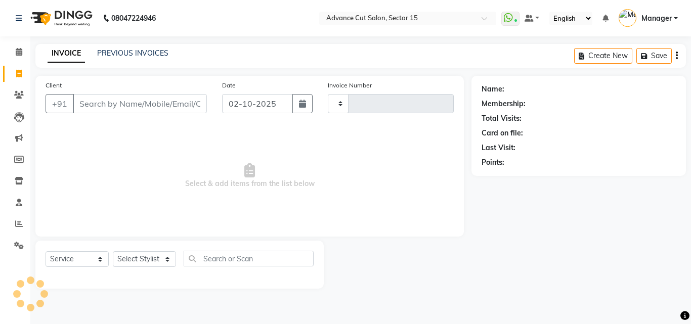
type input "8106"
select select "6255"
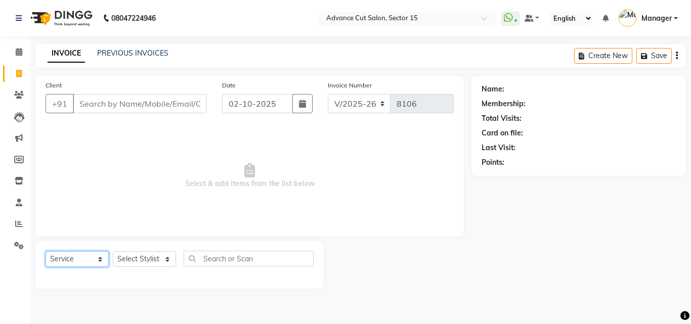
drag, startPoint x: 98, startPoint y: 256, endPoint x: 119, endPoint y: 255, distance: 21.3
click at [102, 256] on select "Select Service Product Membership Package Voucher Prepaid Gift Card" at bounding box center [76, 259] width 63 height 16
click at [120, 254] on select "Select Stylist Advance Cut ASIF FARMAN HAIDER Iqbal KASHISH LUCKY Manager MANOJ…" at bounding box center [144, 259] width 63 height 16
click at [121, 254] on select "Select Stylist Advance Cut ASIF FARMAN HAIDER Iqbal KASHISH LUCKY Manager MANOJ…" at bounding box center [144, 259] width 63 height 16
select select "58994"
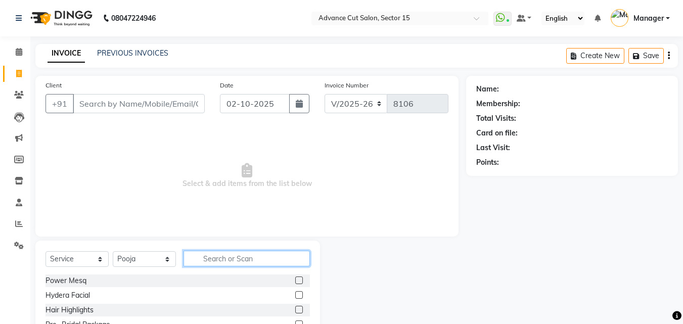
click at [199, 256] on input "text" at bounding box center [247, 259] width 126 height 16
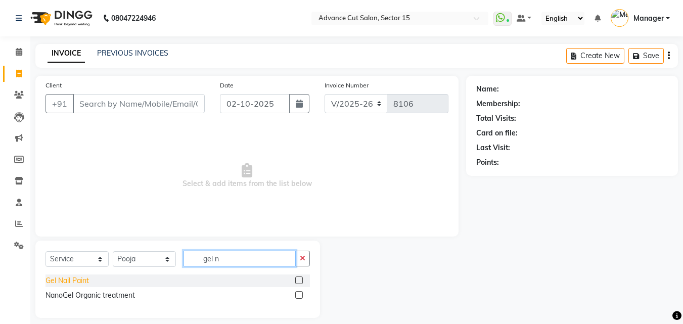
type input "gel n"
click at [62, 281] on div "Gel Nail Paint" at bounding box center [66, 281] width 43 height 11
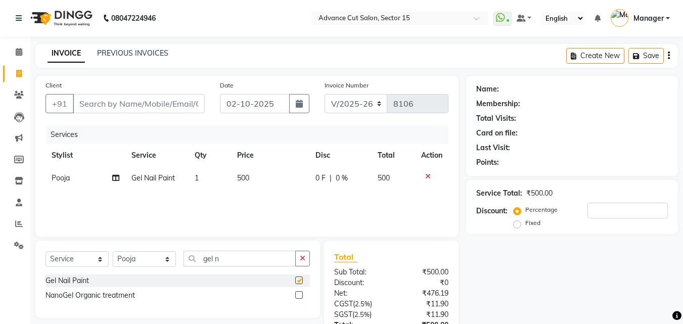
checkbox input "false"
click at [265, 192] on div "Services Stylist Service Qty Price Disc Total Action Pooja Gel Nail Paint 1 500…" at bounding box center [246, 175] width 403 height 101
click at [267, 190] on div "Services Stylist Service Qty Price Disc Total Action Pooja Gel Nail Paint 1 500…" at bounding box center [246, 175] width 403 height 101
click at [268, 188] on td "500" at bounding box center [270, 178] width 78 height 23
select select "58994"
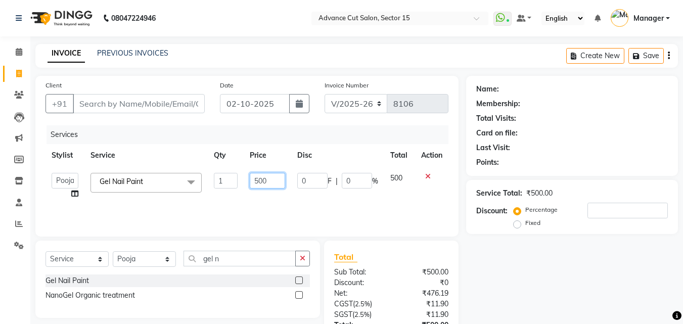
click at [263, 181] on input "500" at bounding box center [267, 181] width 35 height 16
type input "900"
click at [172, 101] on input "Client" at bounding box center [139, 103] width 132 height 19
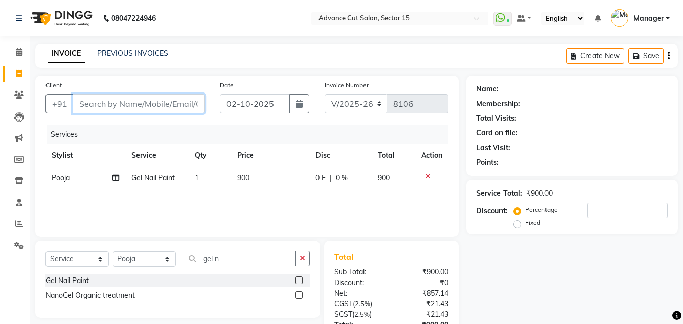
type input "9"
type input "0"
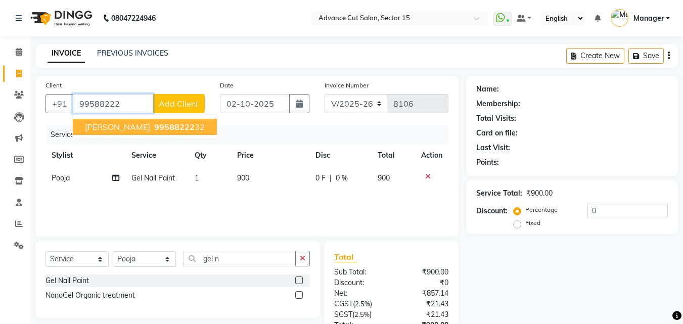
click at [157, 128] on ngb-highlight "99588222 32" at bounding box center [178, 127] width 53 height 10
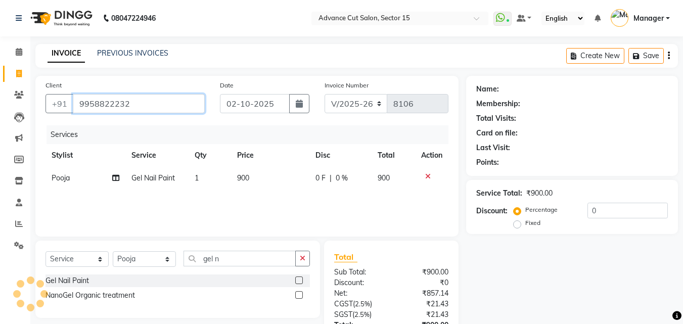
type input "9958822232"
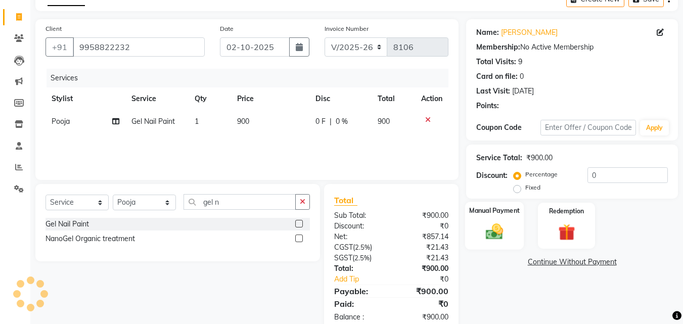
scroll to position [80, 0]
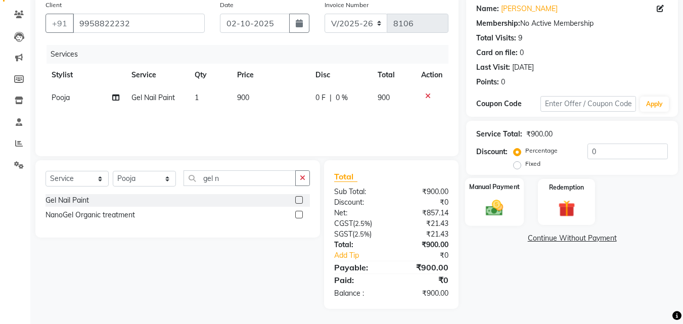
click at [494, 186] on label "Manual Payment" at bounding box center [494, 187] width 51 height 10
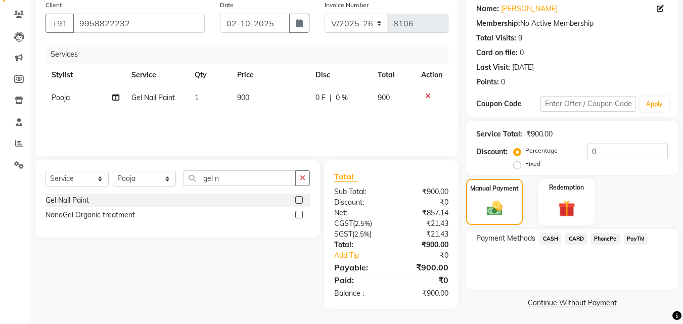
click at [606, 237] on span "PhonePe" at bounding box center [605, 239] width 29 height 12
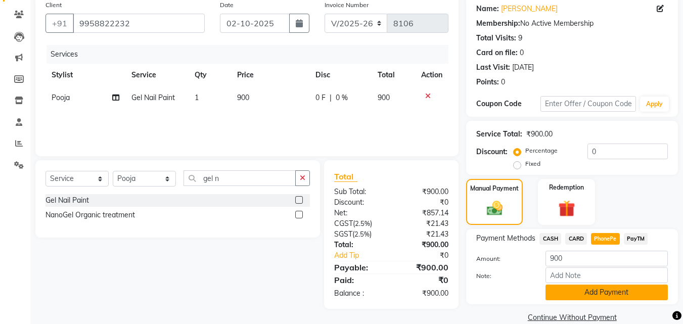
click at [628, 287] on button "Add Payment" at bounding box center [606, 293] width 122 height 16
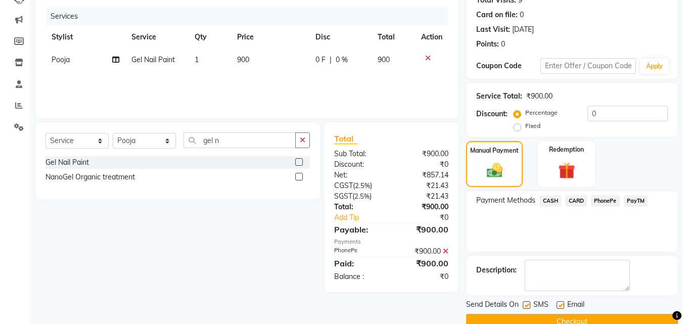
scroll to position [139, 0]
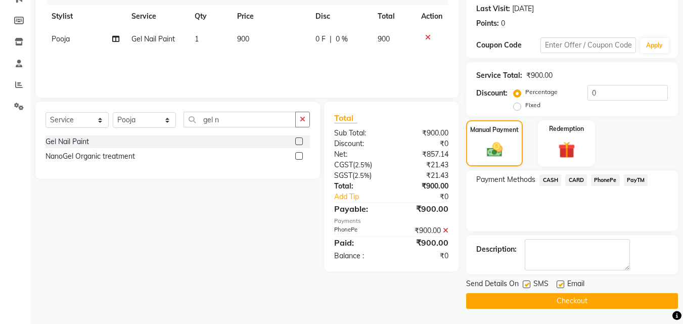
click at [614, 299] on button "Checkout" at bounding box center [572, 301] width 212 height 16
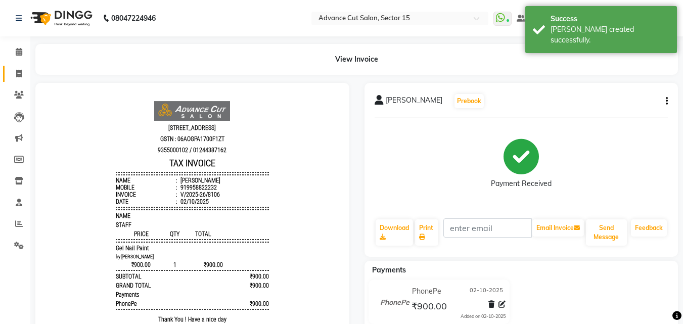
click at [15, 66] on link "Invoice" at bounding box center [15, 74] width 24 height 17
select select "6255"
select select "service"
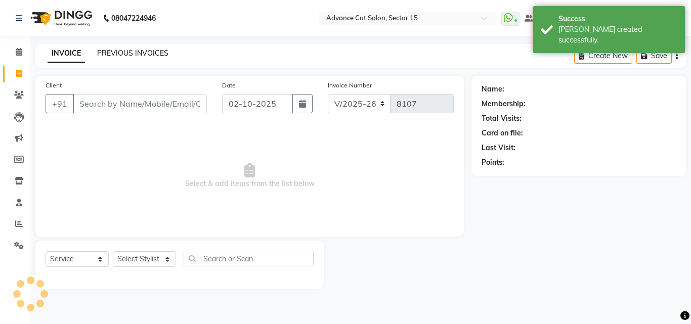
click at [147, 51] on link "PREVIOUS INVOICES" at bounding box center [132, 53] width 71 height 9
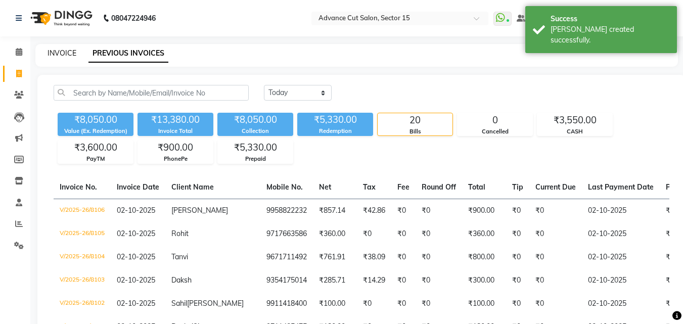
click at [62, 50] on link "INVOICE" at bounding box center [62, 53] width 29 height 9
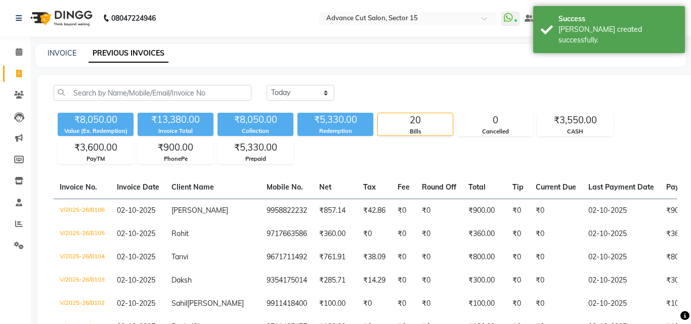
select select "6255"
select select "service"
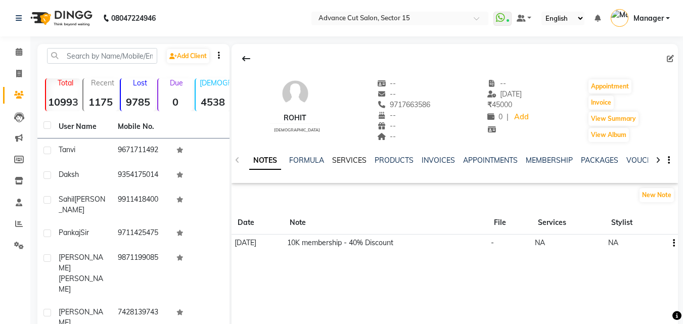
click at [362, 162] on link "SERVICES" at bounding box center [349, 160] width 34 height 9
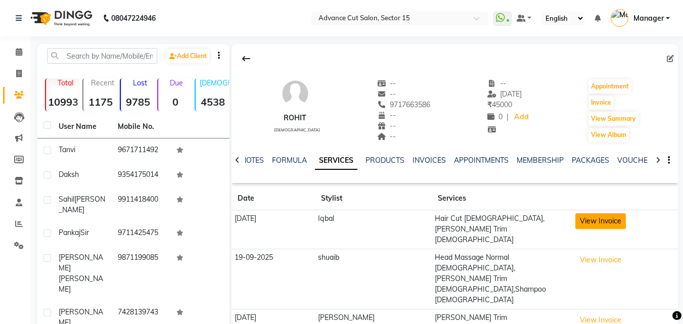
click at [594, 217] on button "View Invoice" at bounding box center [600, 221] width 51 height 16
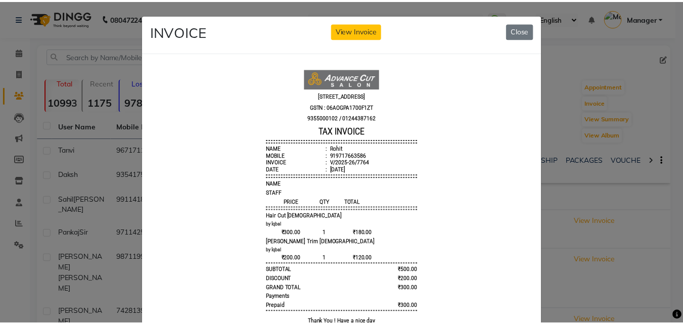
scroll to position [9, 0]
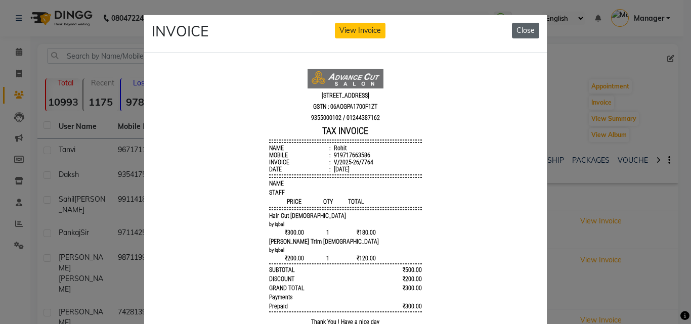
click at [525, 30] on button "Close" at bounding box center [525, 31] width 27 height 16
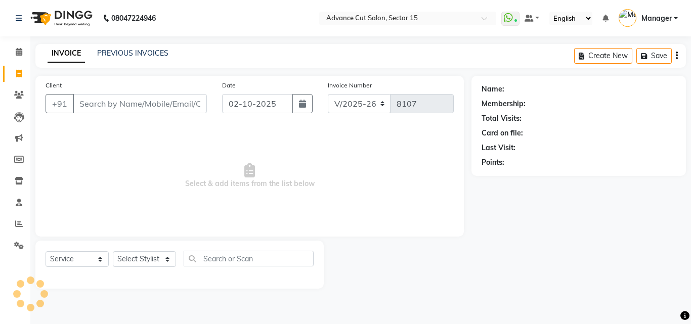
select select "6255"
select select "service"
